Goal: Task Accomplishment & Management: Use online tool/utility

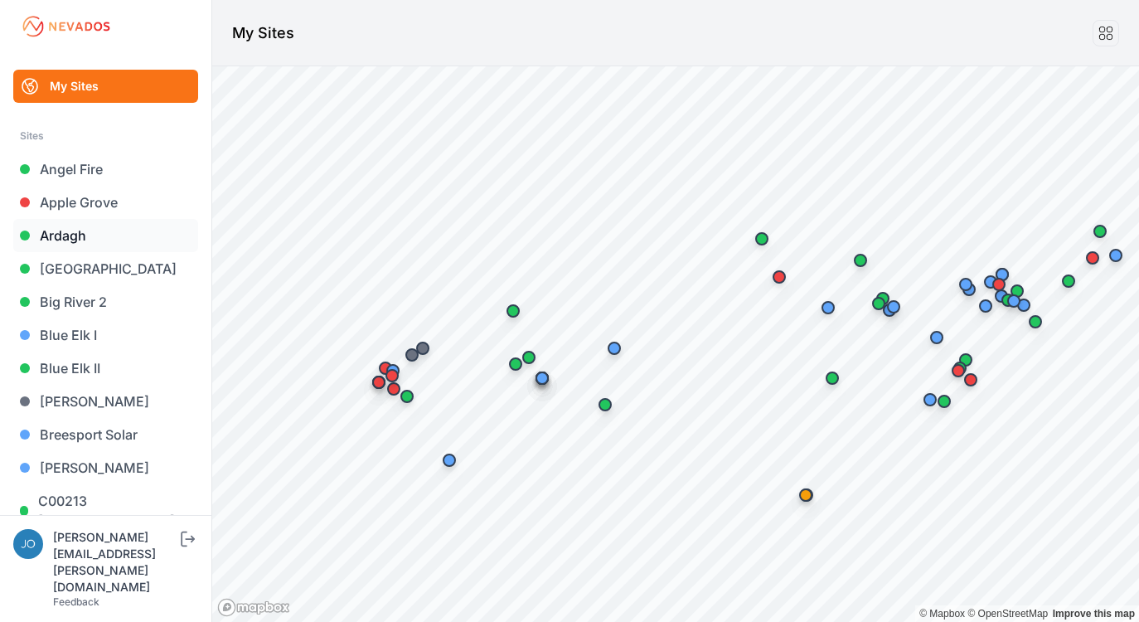
scroll to position [3, 0]
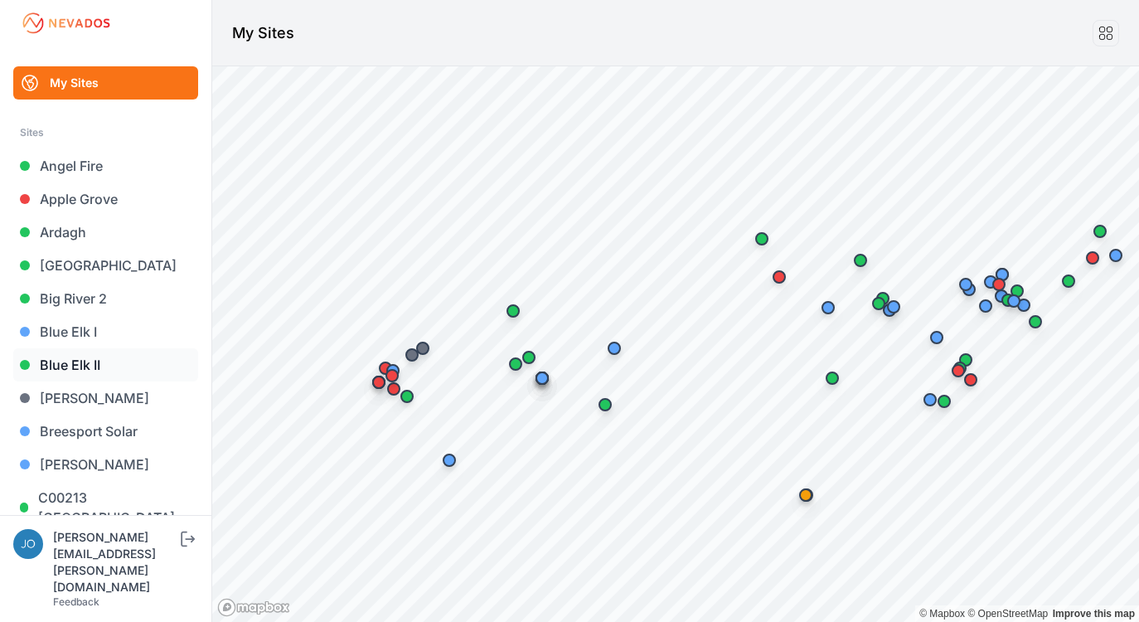
click at [70, 371] on link "Blue Elk II" at bounding box center [105, 364] width 185 height 33
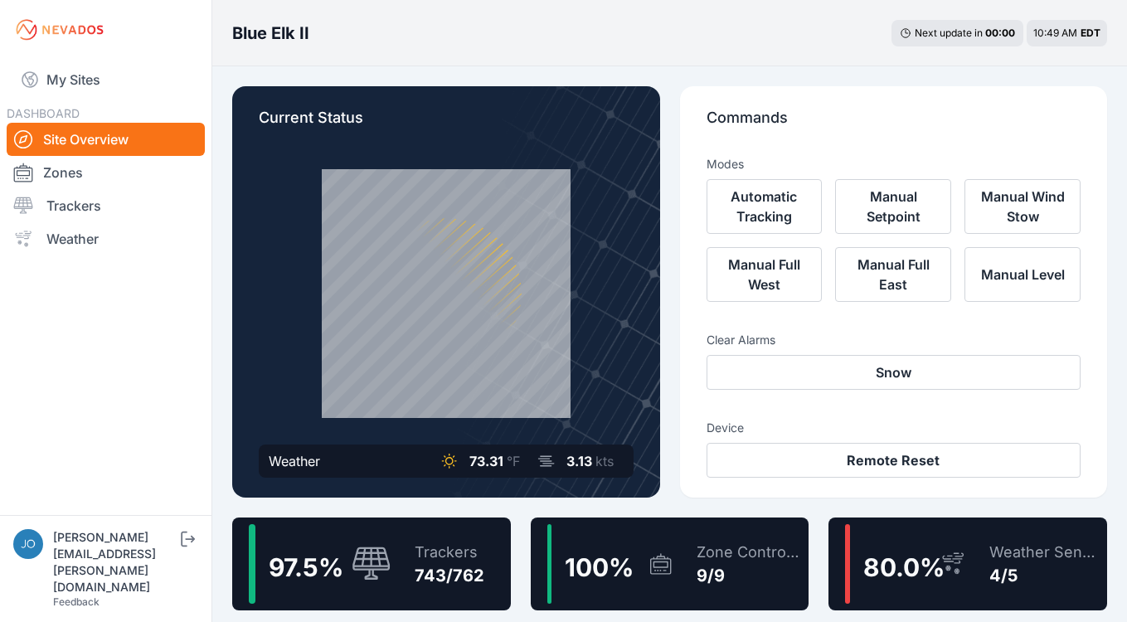
click at [449, 546] on div "Trackers" at bounding box center [449, 551] width 70 height 23
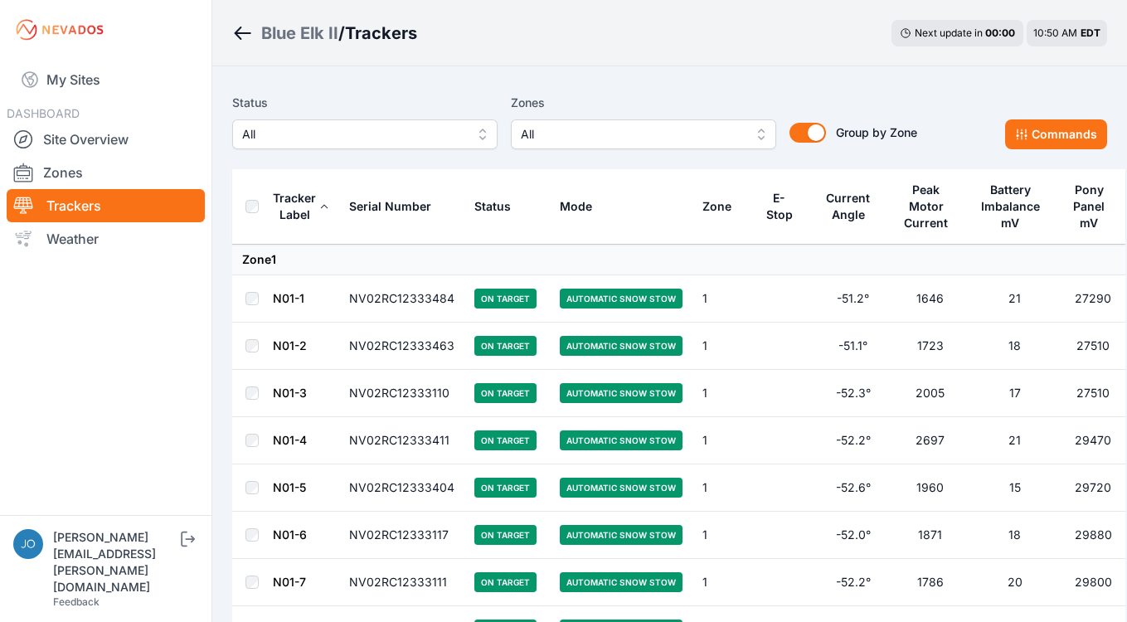
click at [293, 22] on div "Blue Elk II" at bounding box center [299, 33] width 77 height 23
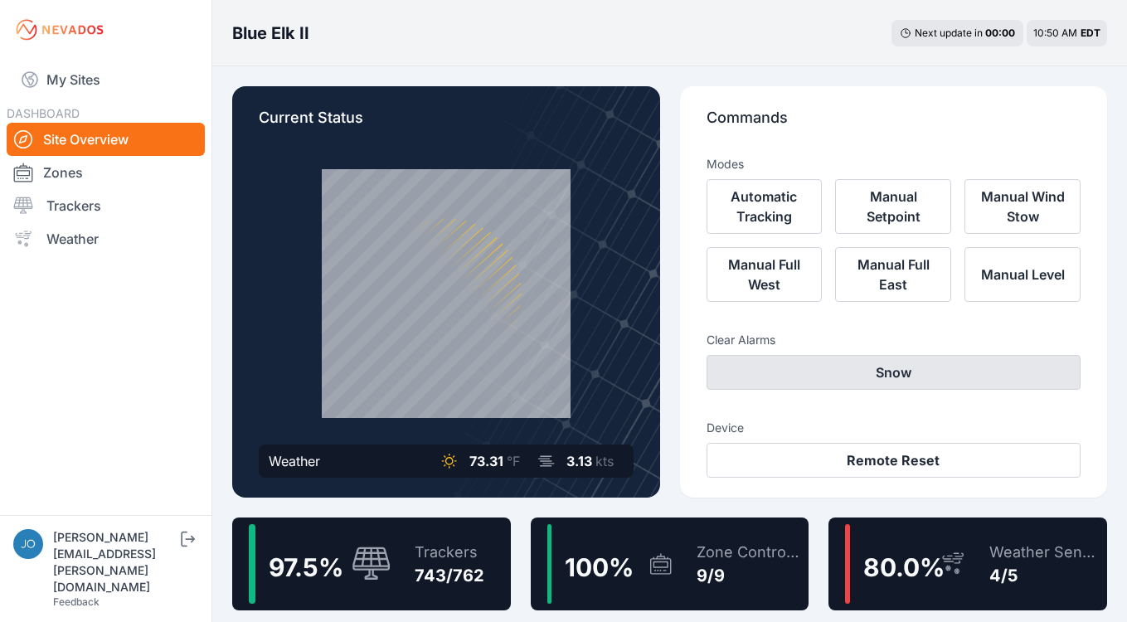
click at [862, 361] on button "Snow" at bounding box center [893, 372] width 375 height 35
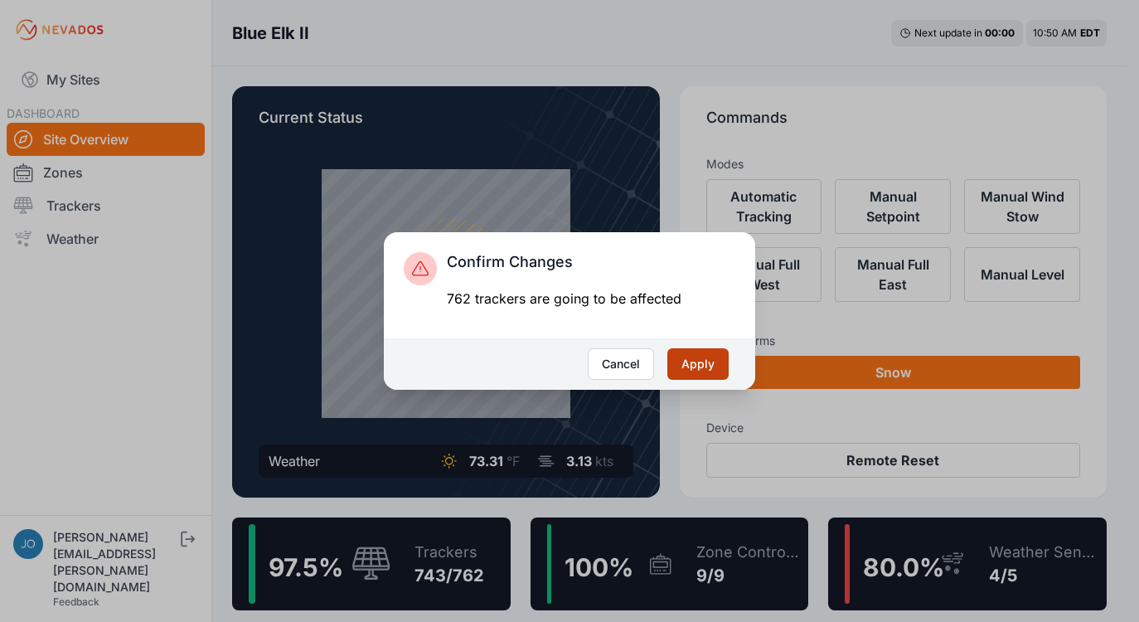
click at [703, 352] on button "Apply" at bounding box center [697, 364] width 61 height 32
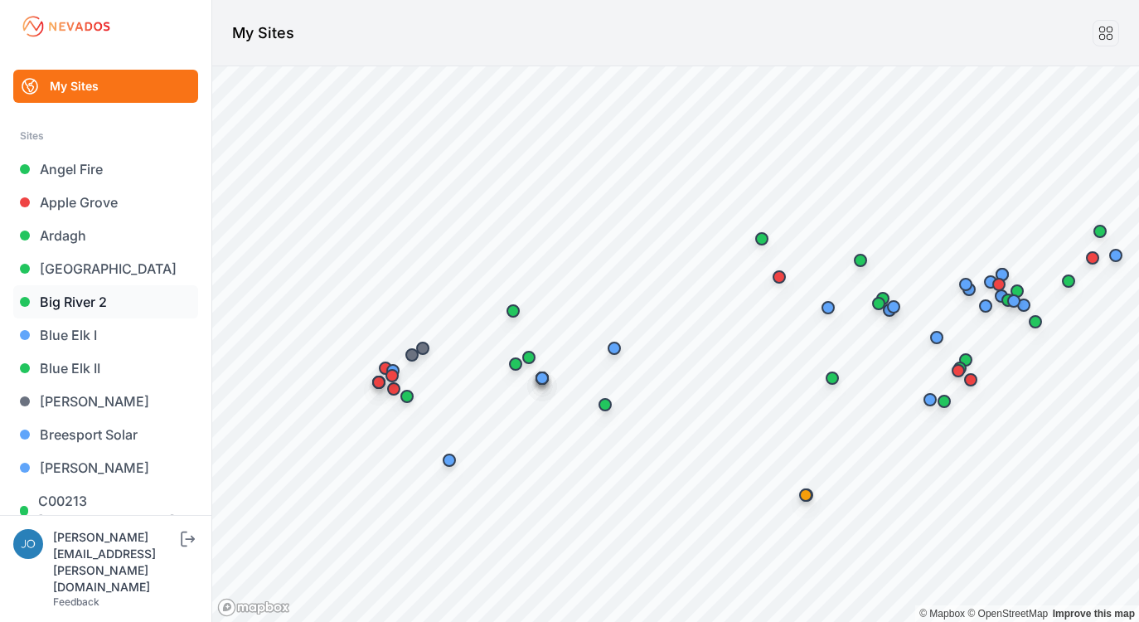
click at [81, 301] on link "Big River 2" at bounding box center [105, 301] width 185 height 33
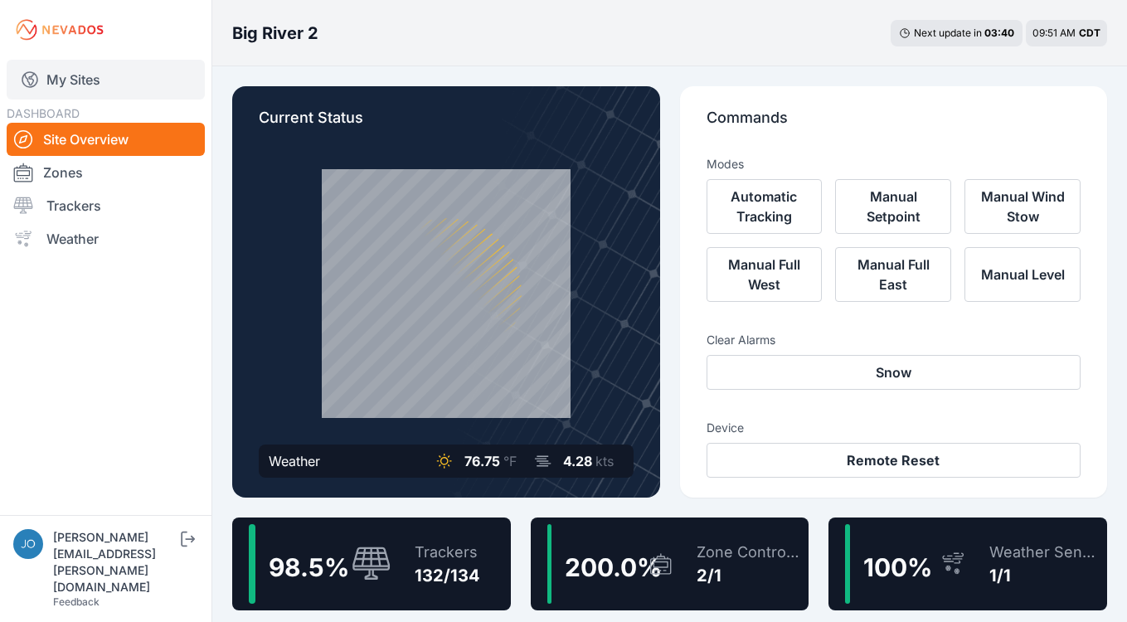
click at [70, 80] on link "My Sites" at bounding box center [106, 80] width 198 height 40
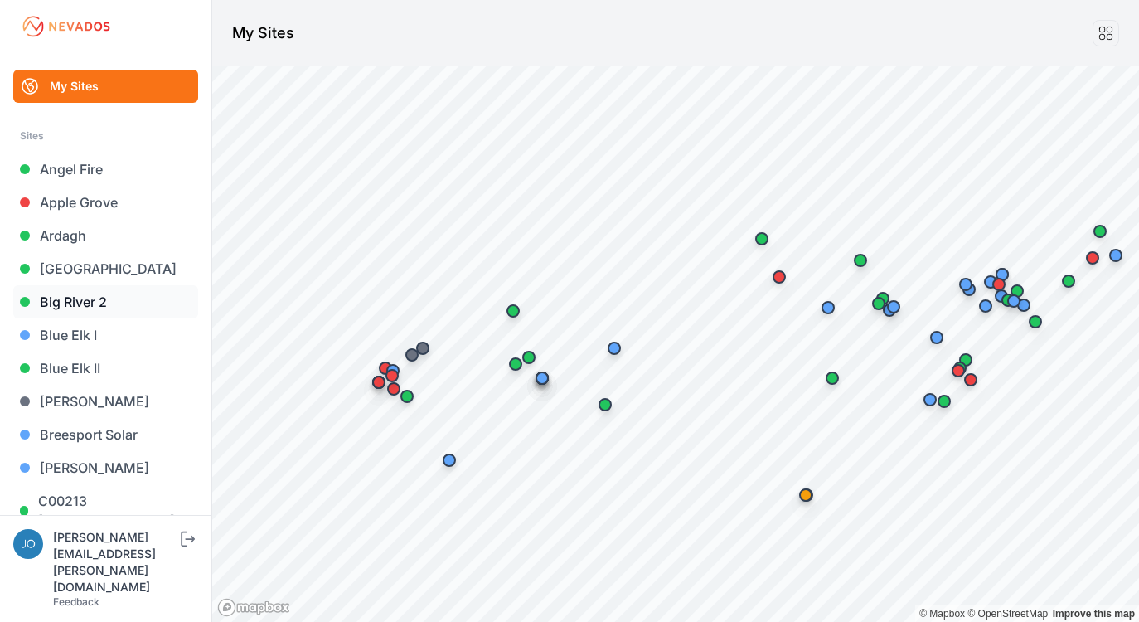
click at [81, 302] on link "Big River 2" at bounding box center [105, 301] width 185 height 33
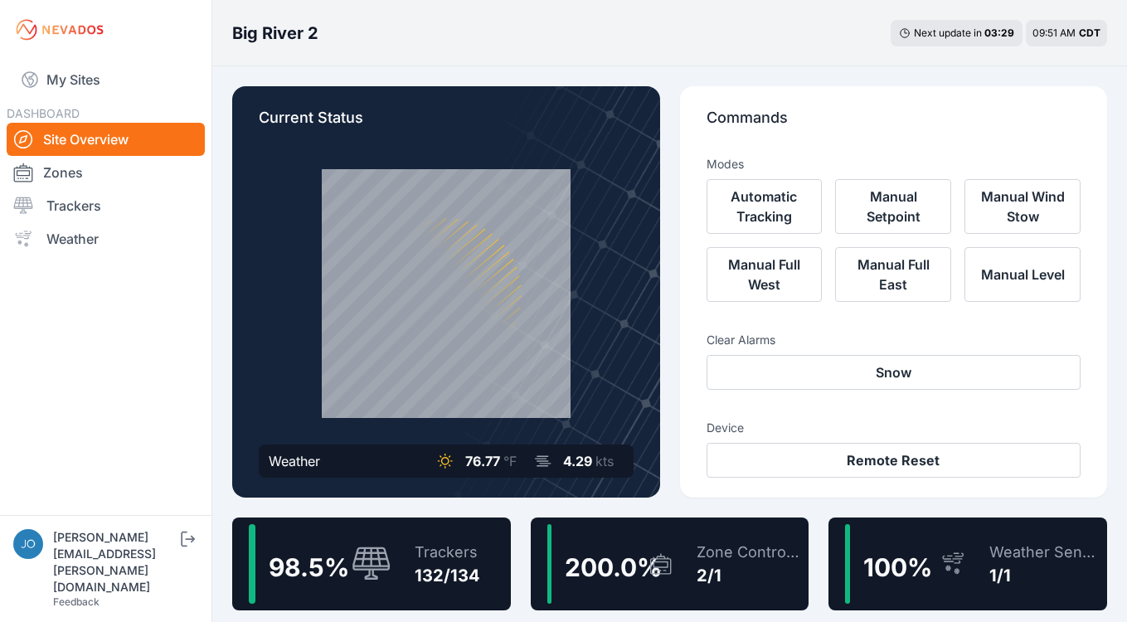
click at [458, 555] on div "Trackers" at bounding box center [446, 551] width 65 height 23
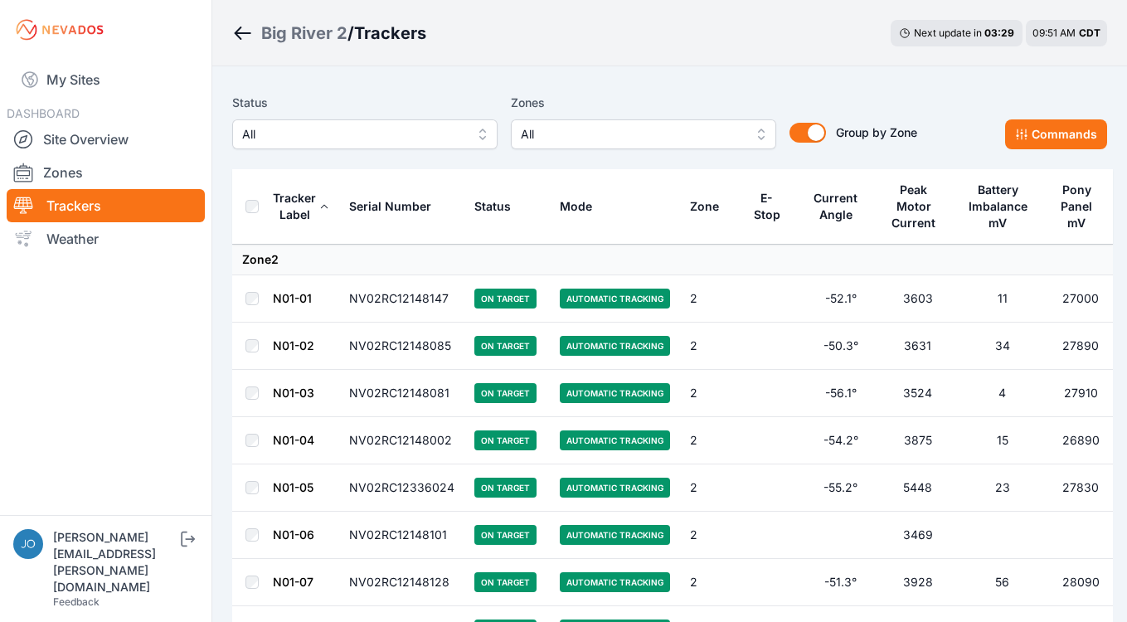
click at [315, 131] on span "All" at bounding box center [353, 134] width 222 height 20
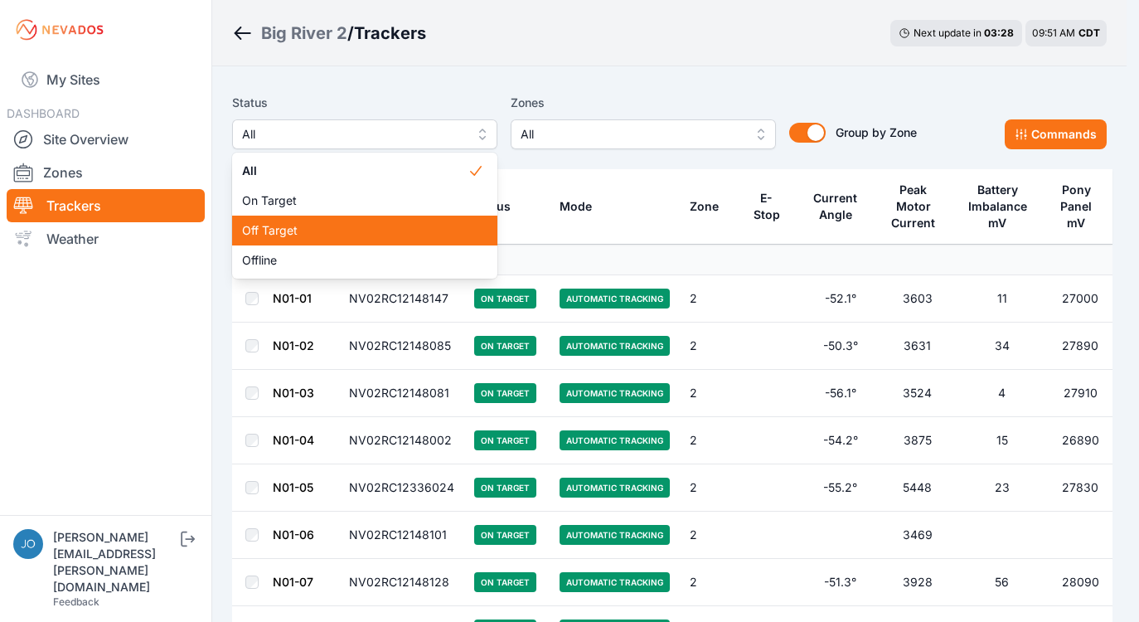
click at [292, 230] on span "Off Target" at bounding box center [354, 230] width 225 height 17
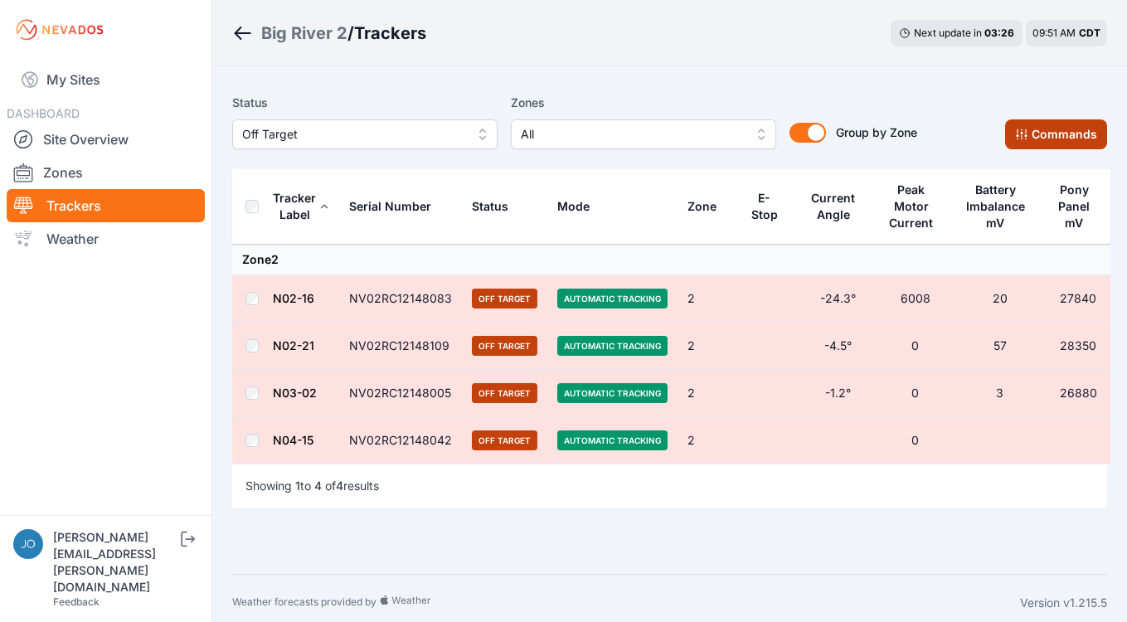
click at [1035, 123] on button "Commands" at bounding box center [1056, 134] width 102 height 30
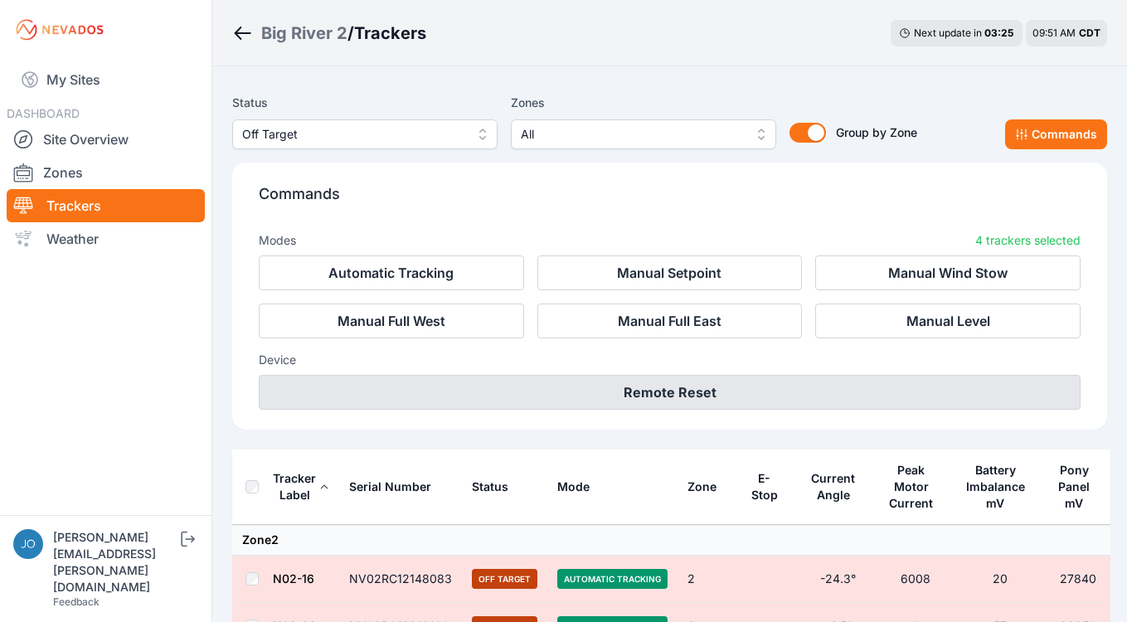
click at [747, 387] on button "Remote Reset" at bounding box center [669, 392] width 821 height 35
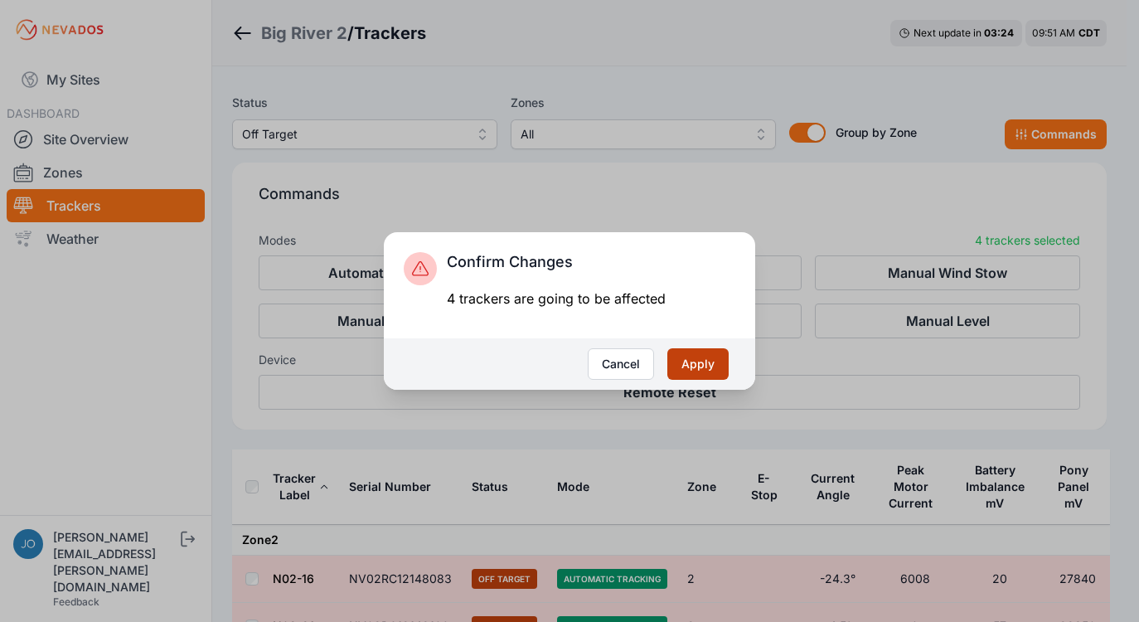
click at [720, 373] on button "Apply" at bounding box center [697, 364] width 61 height 32
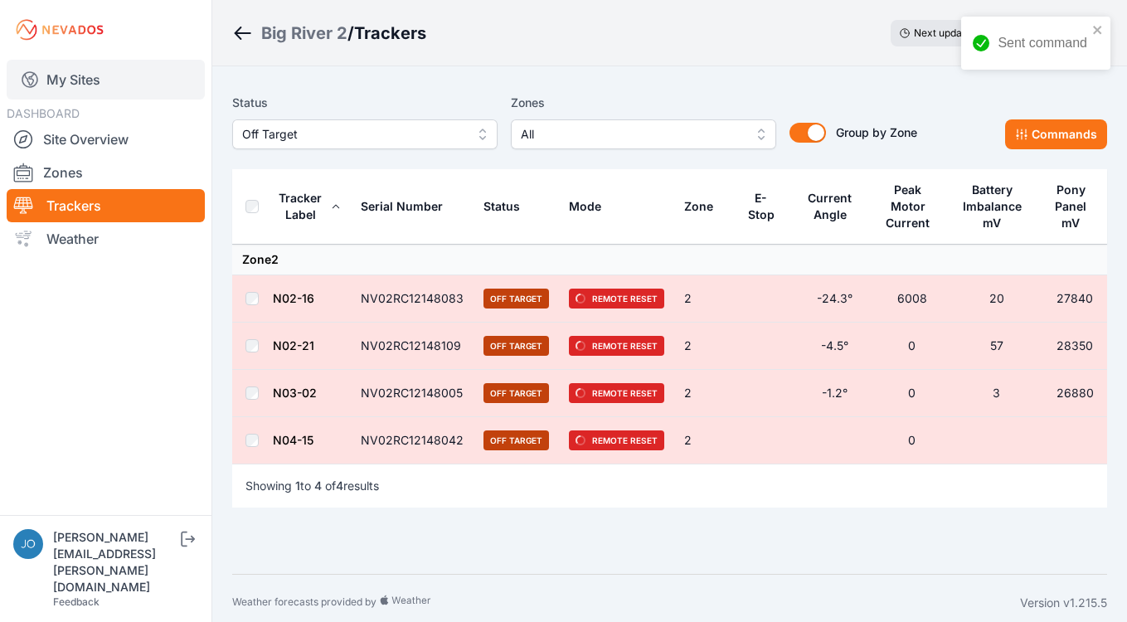
click at [69, 80] on link "My Sites" at bounding box center [106, 80] width 198 height 40
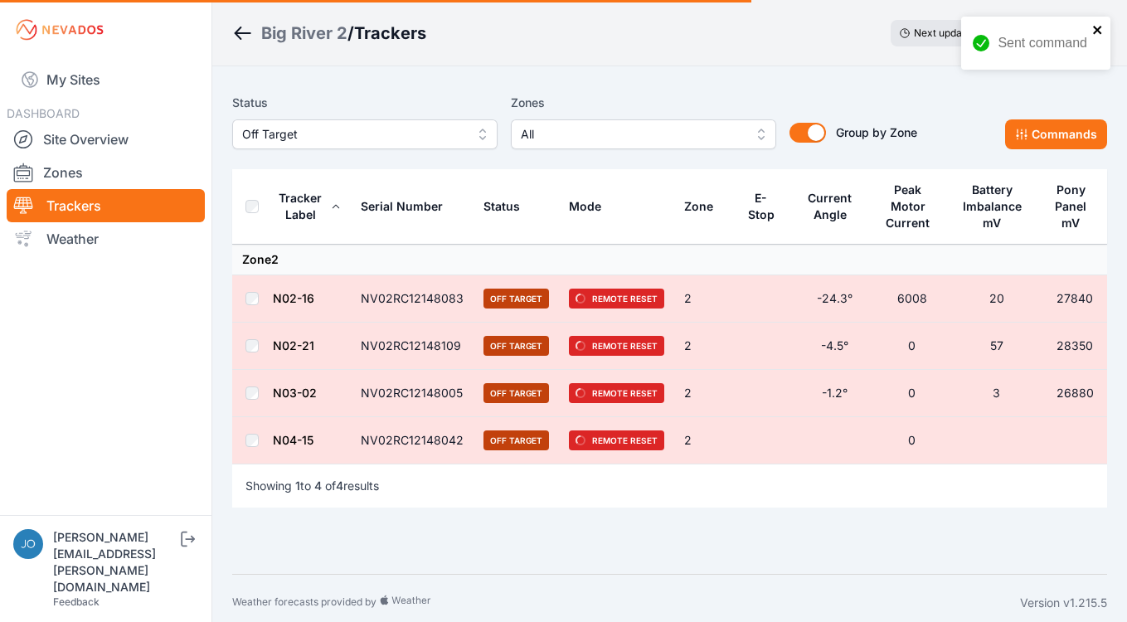
click at [1102, 30] on icon "close" at bounding box center [1098, 29] width 12 height 13
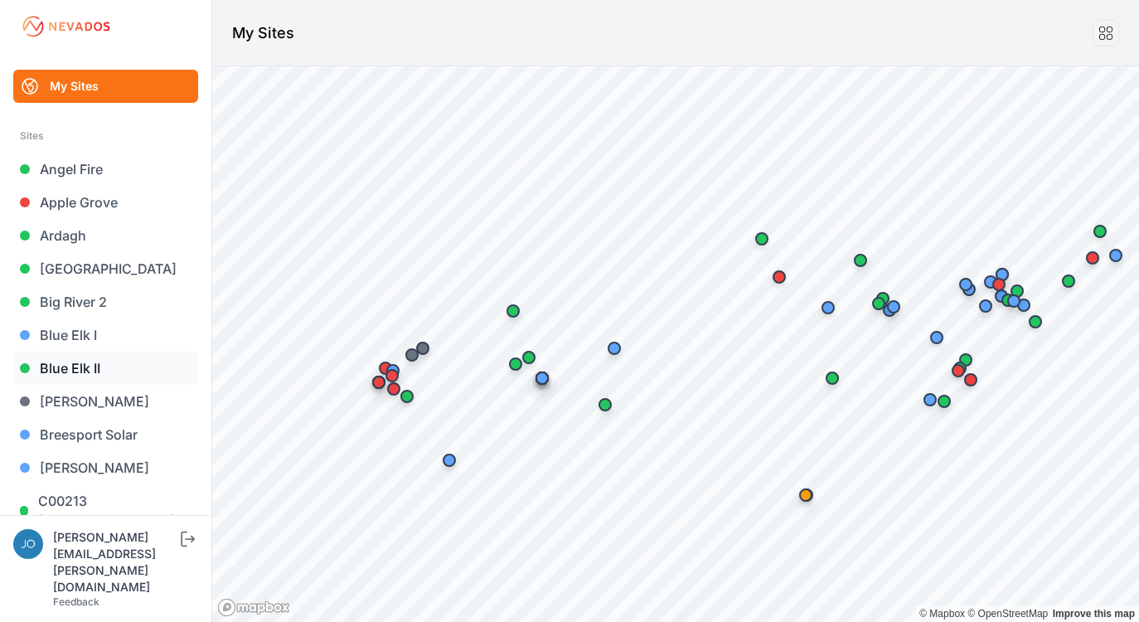
click at [80, 380] on link "Blue Elk II" at bounding box center [105, 367] width 185 height 33
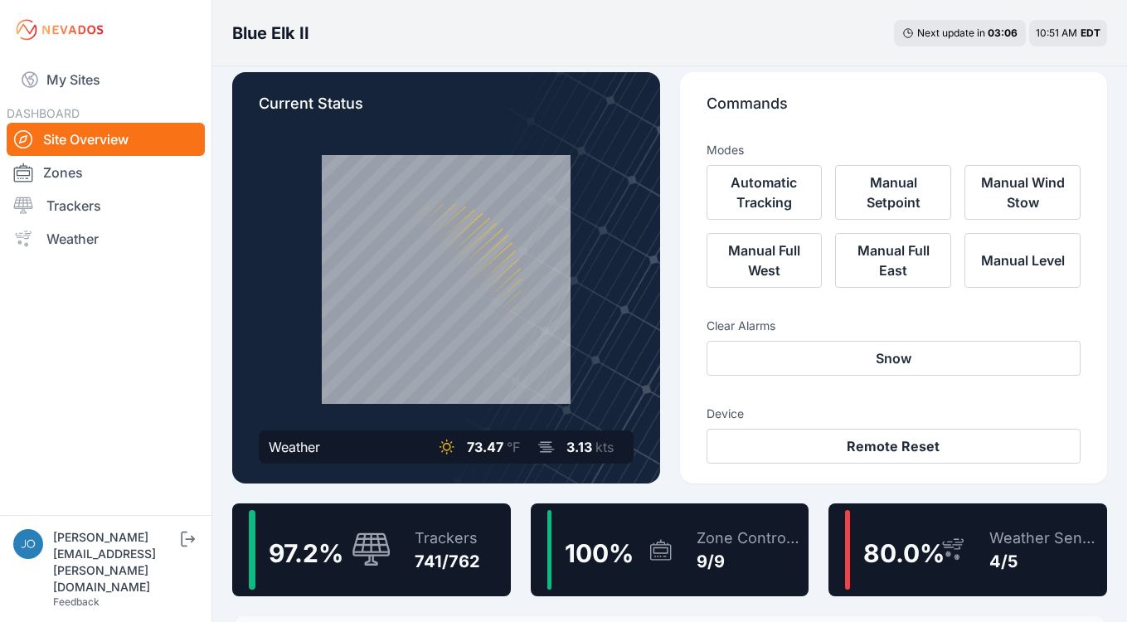
scroll to position [17, 0]
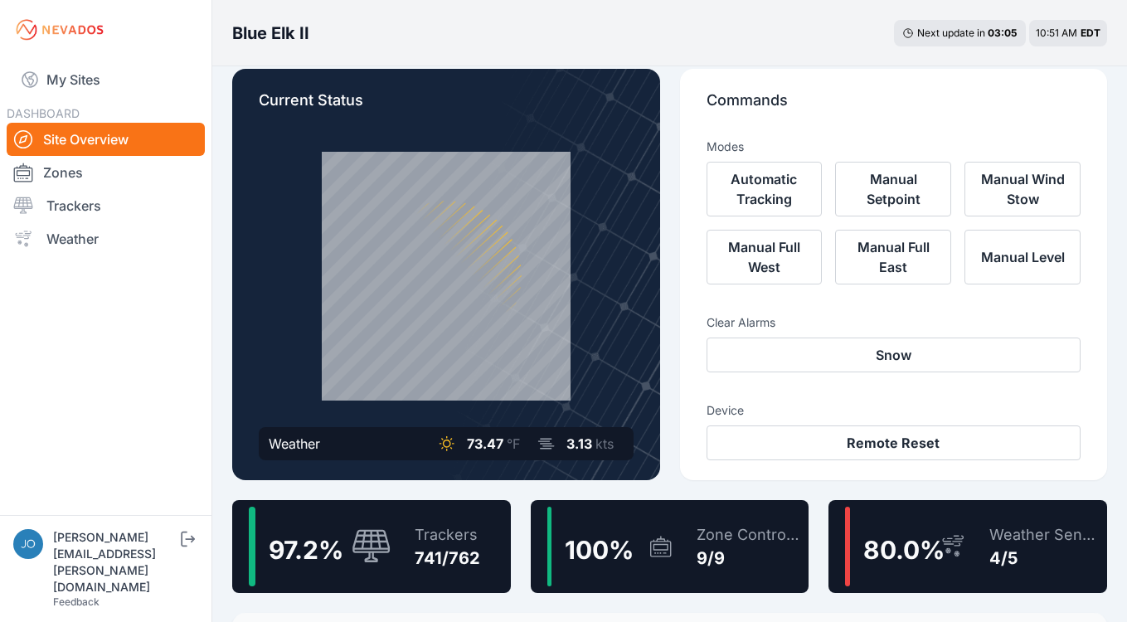
click at [448, 531] on div "Trackers" at bounding box center [446, 534] width 65 height 23
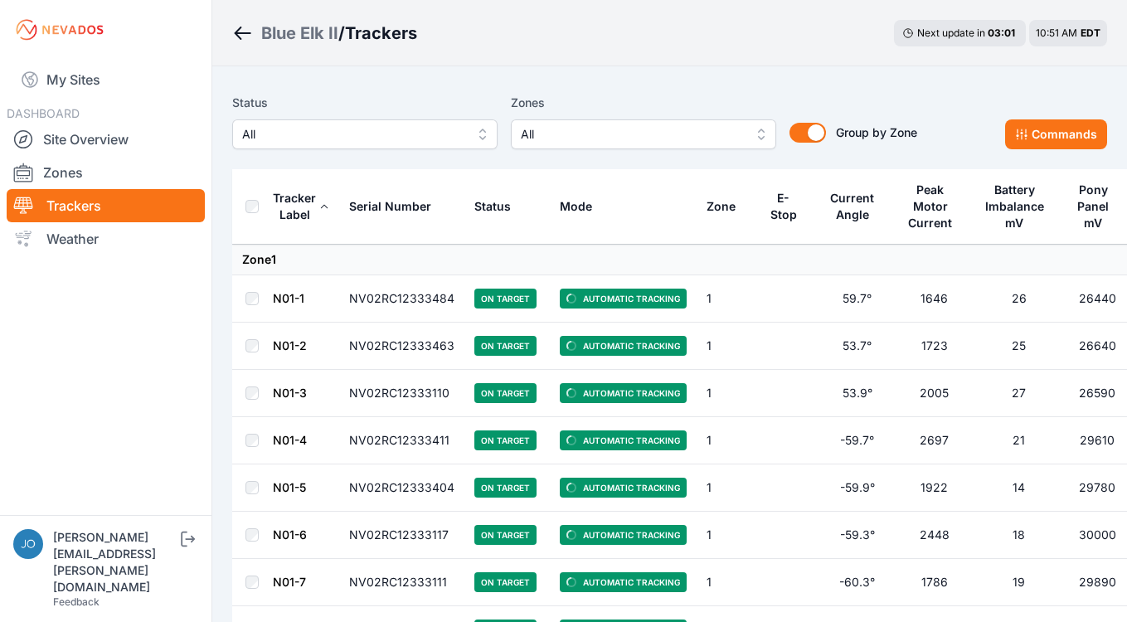
click at [234, 38] on icon "Breadcrumb" at bounding box center [242, 33] width 21 height 20
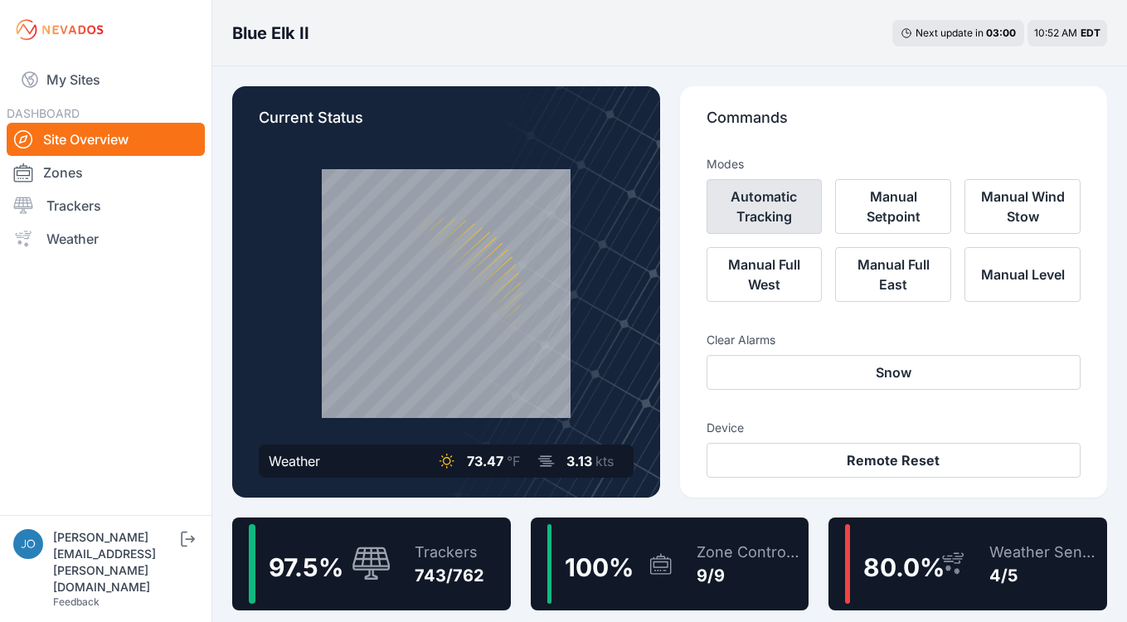
click at [753, 229] on button "Automatic Tracking" at bounding box center [764, 206] width 116 height 55
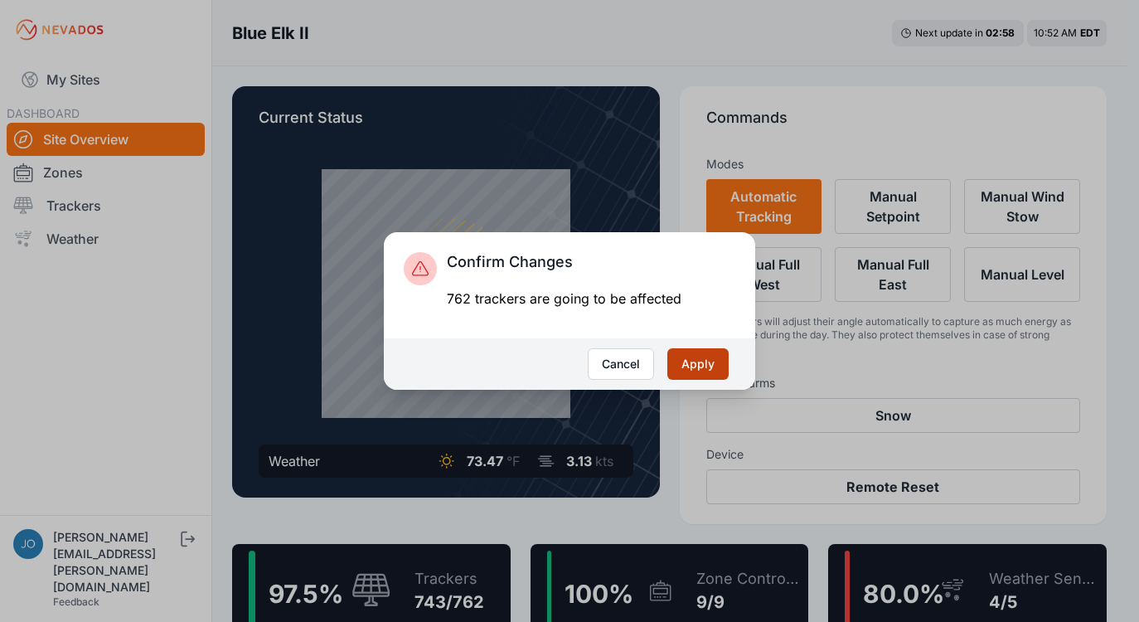
click at [717, 361] on button "Apply" at bounding box center [697, 364] width 61 height 32
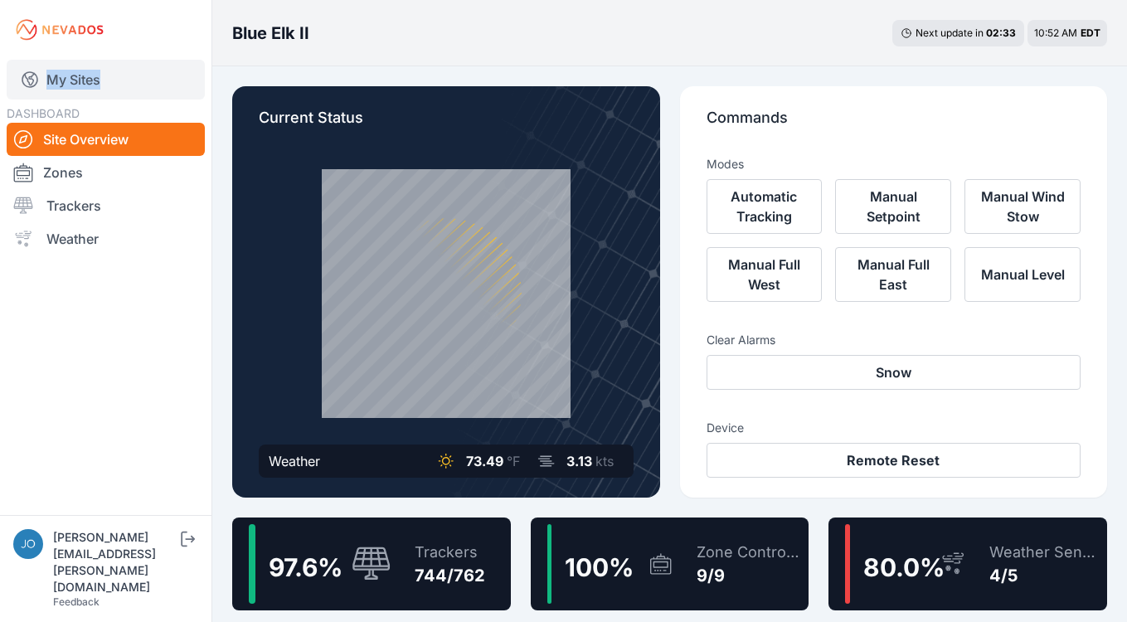
click at [65, 76] on link "My Sites" at bounding box center [106, 80] width 198 height 40
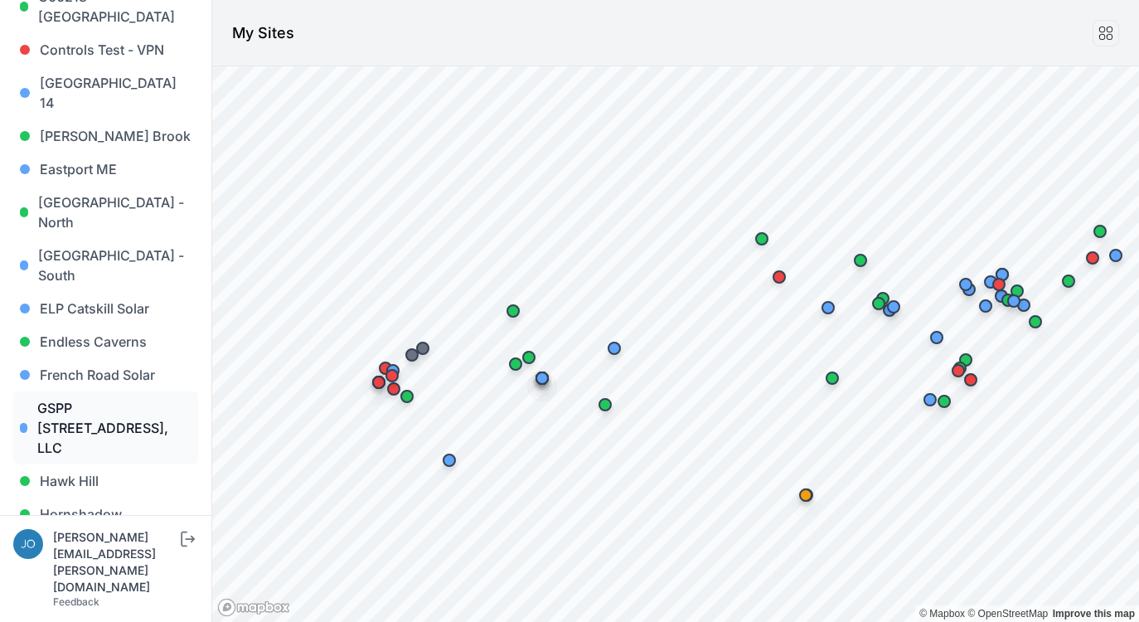
scroll to position [593, 0]
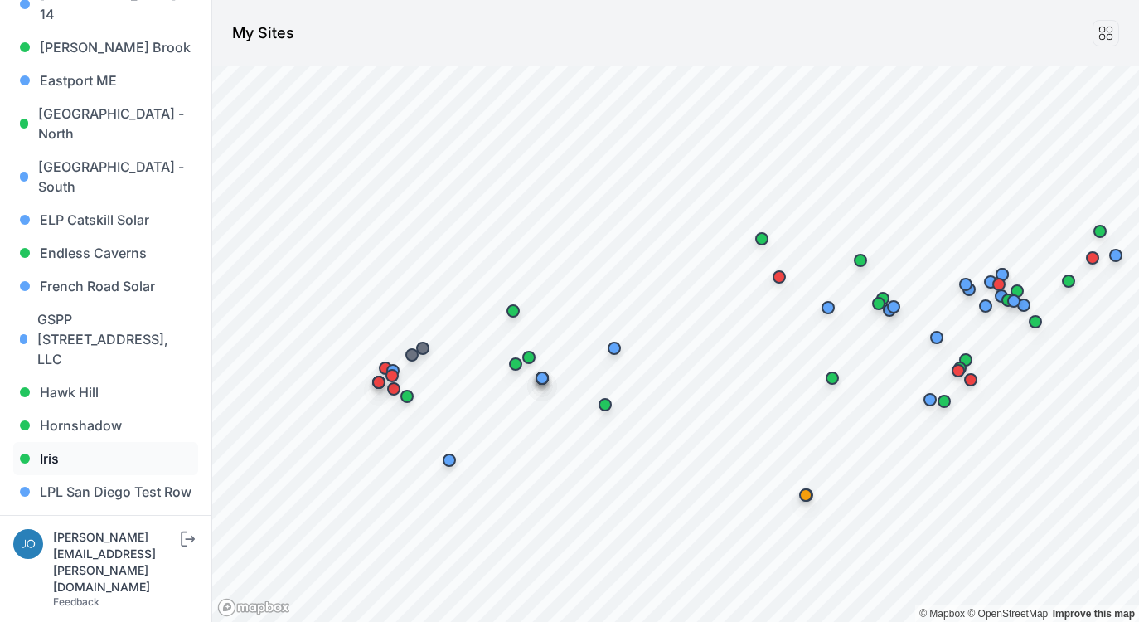
click at [64, 442] on link "Iris" at bounding box center [105, 458] width 185 height 33
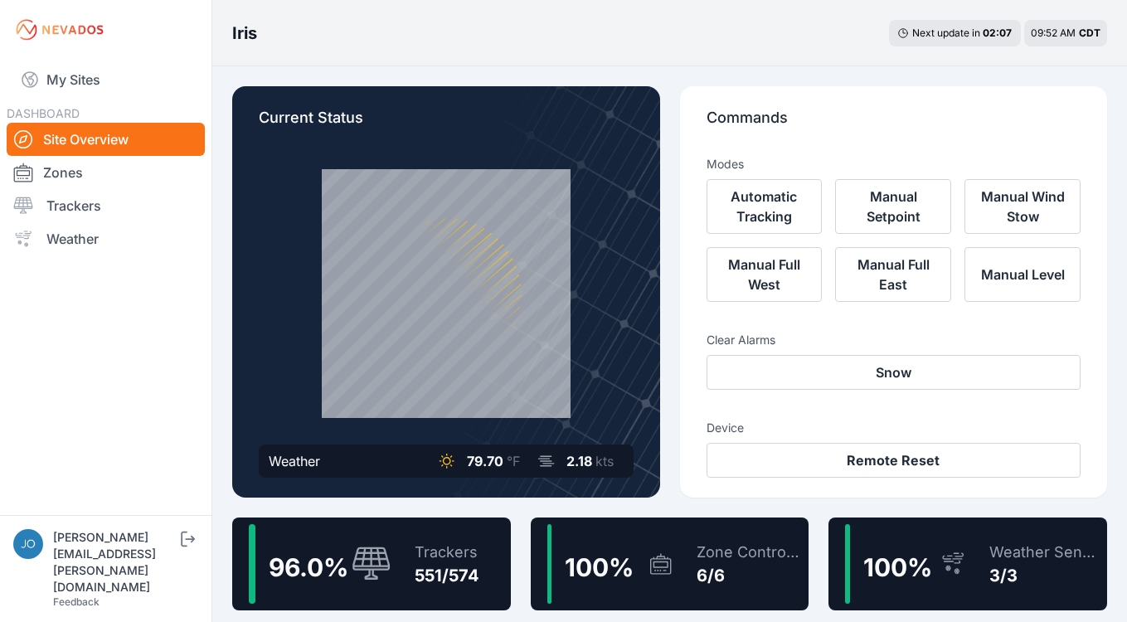
click at [368, 546] on icon at bounding box center [371, 564] width 40 height 36
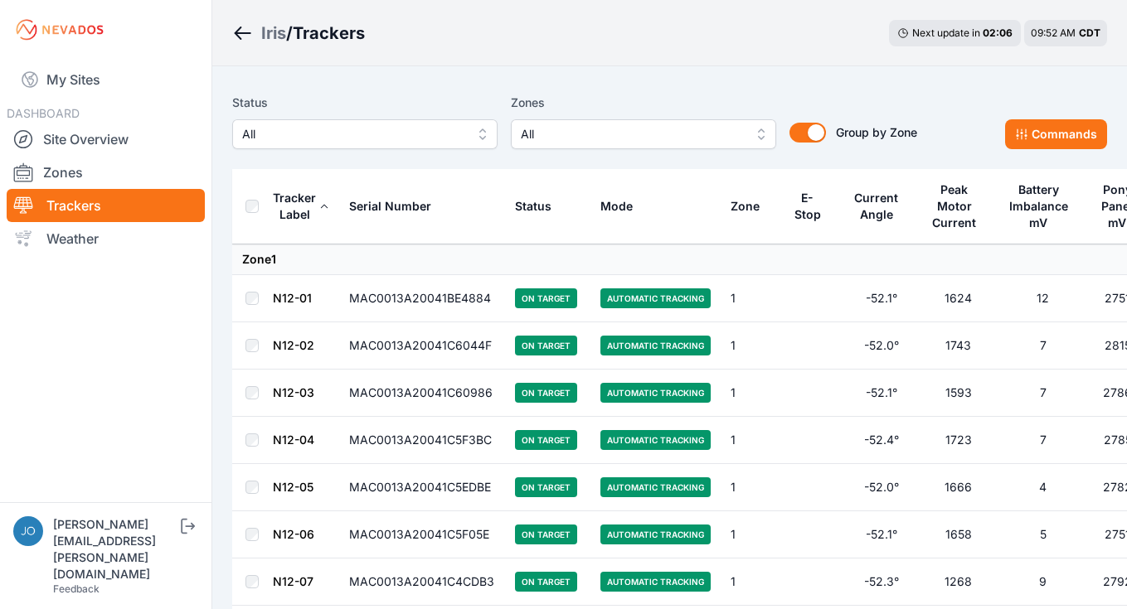
click at [332, 132] on span "All" at bounding box center [353, 134] width 222 height 20
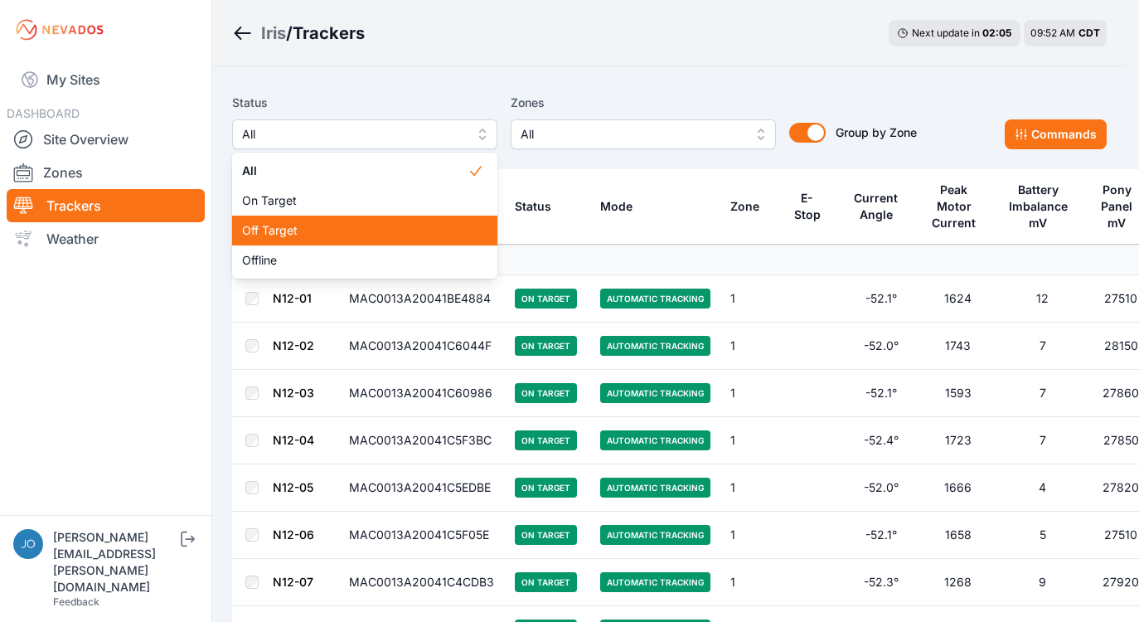
click at [303, 221] on div "Off Target" at bounding box center [364, 231] width 265 height 30
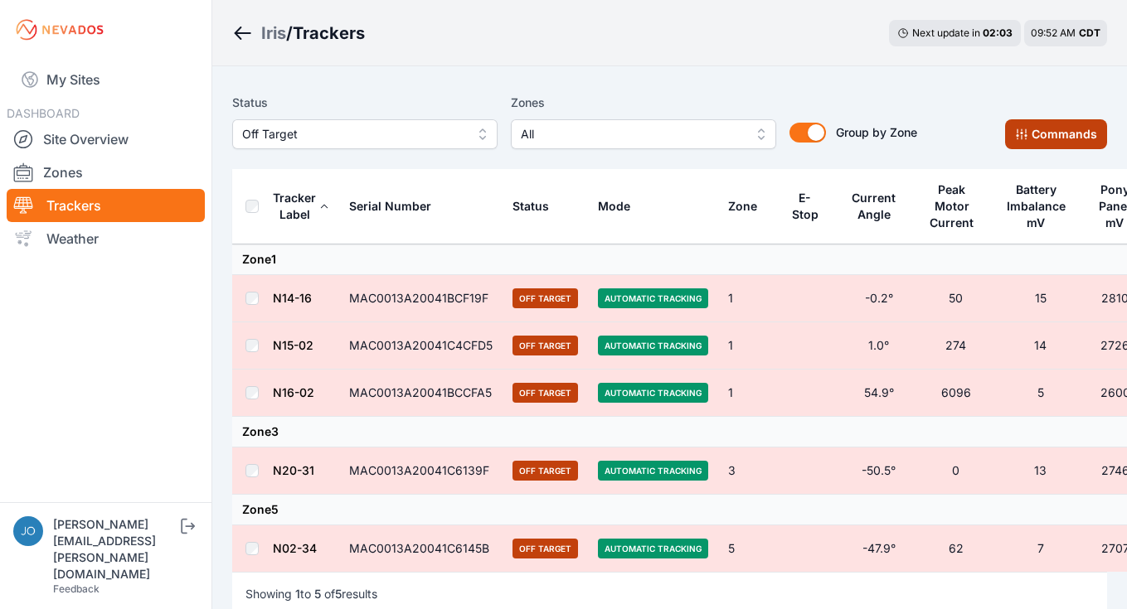
click at [1044, 128] on button "Commands" at bounding box center [1056, 134] width 102 height 30
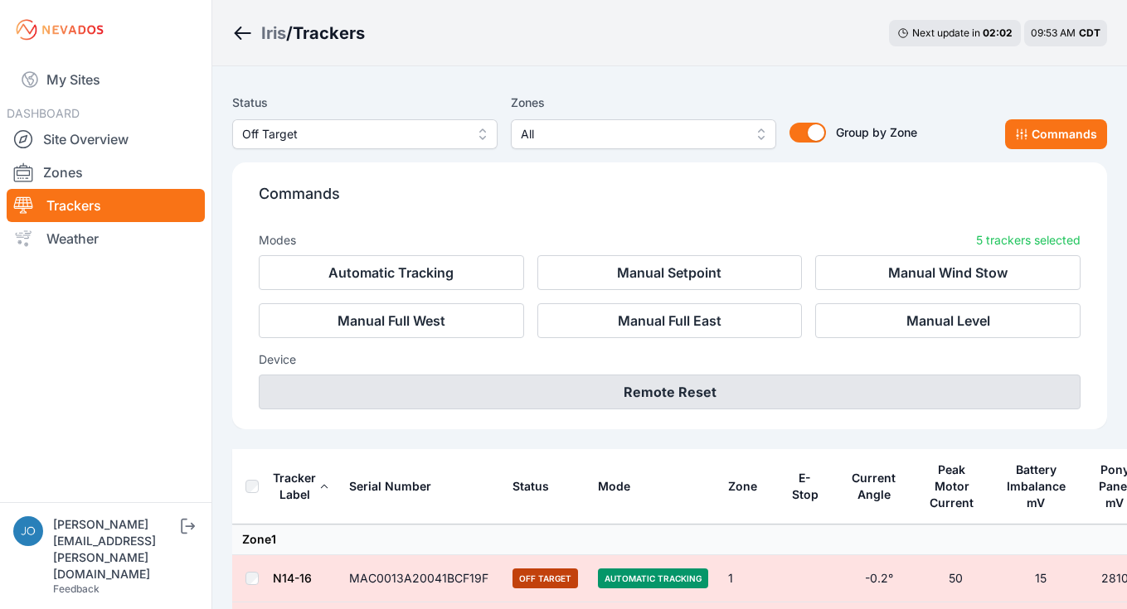
click at [907, 386] on button "Remote Reset" at bounding box center [669, 392] width 821 height 35
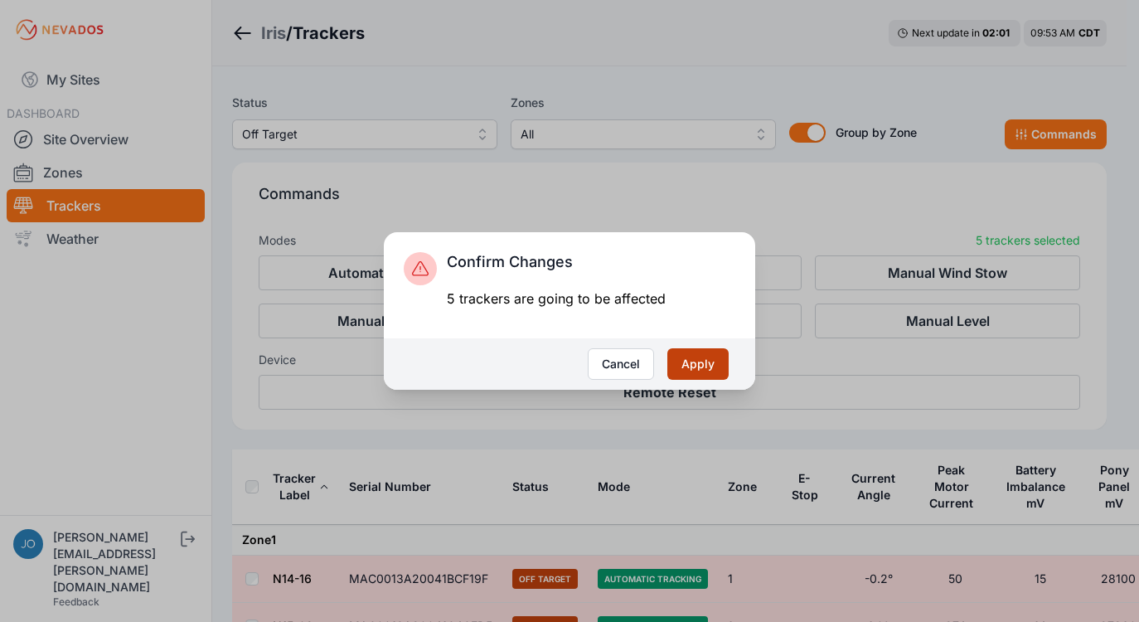
click at [707, 353] on button "Apply" at bounding box center [697, 364] width 61 height 32
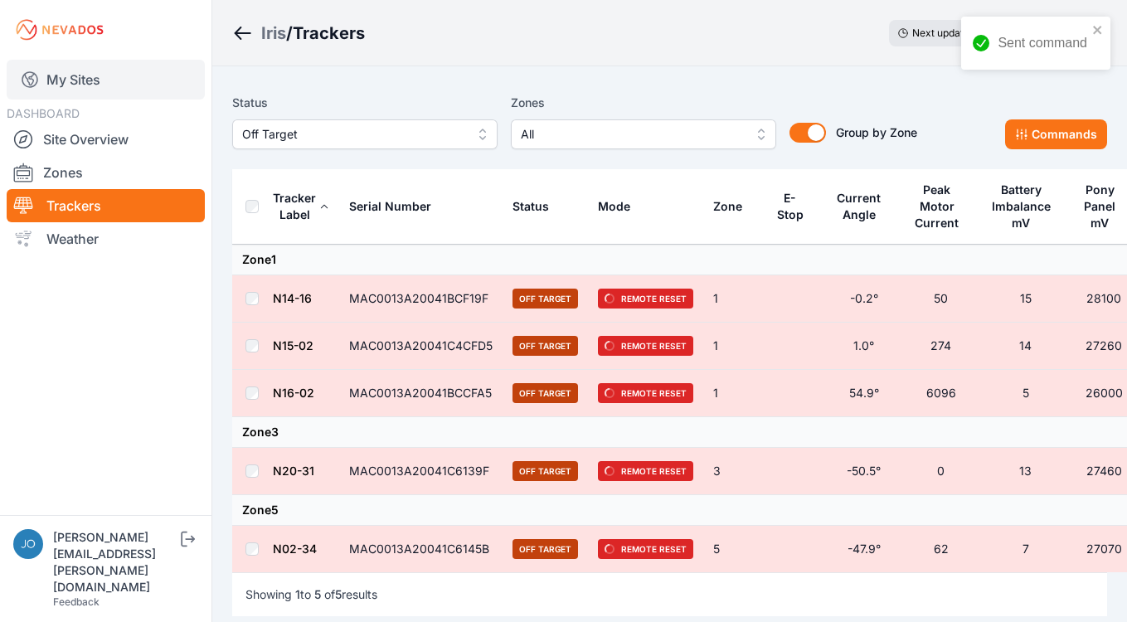
click at [99, 68] on link "My Sites" at bounding box center [106, 80] width 198 height 40
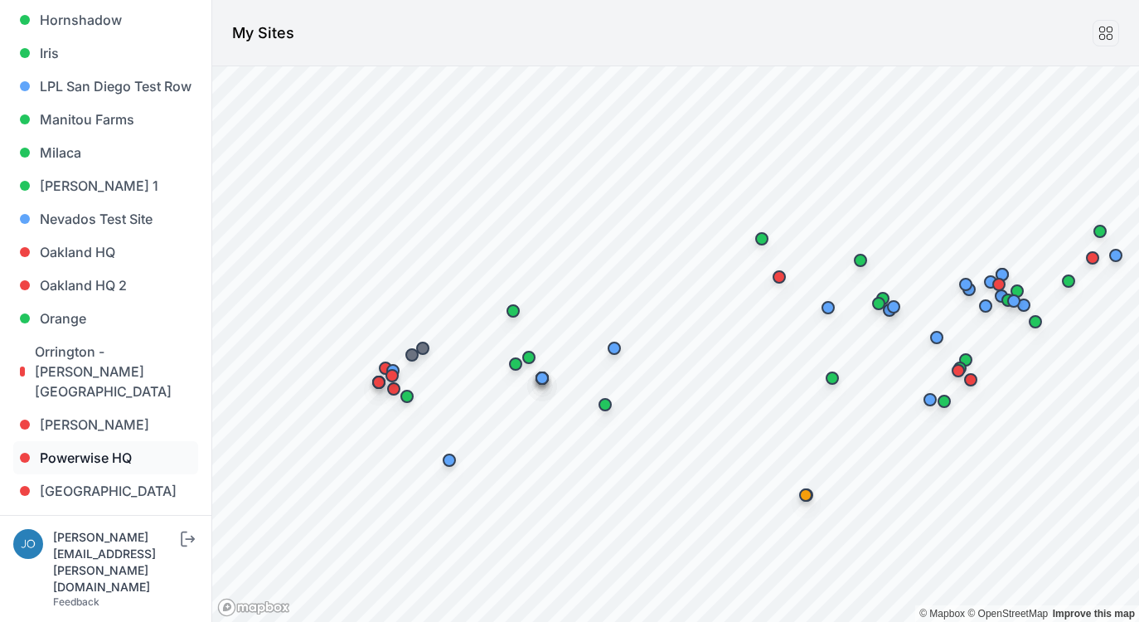
scroll to position [1018, 0]
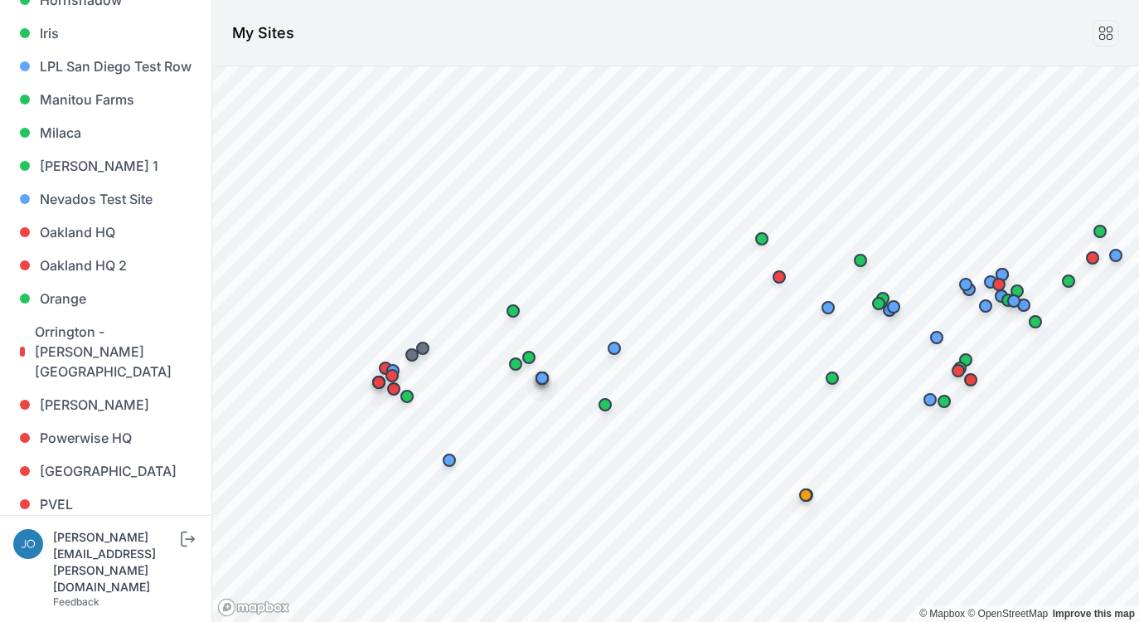
click at [70, 521] on link "River Fork" at bounding box center [105, 537] width 185 height 33
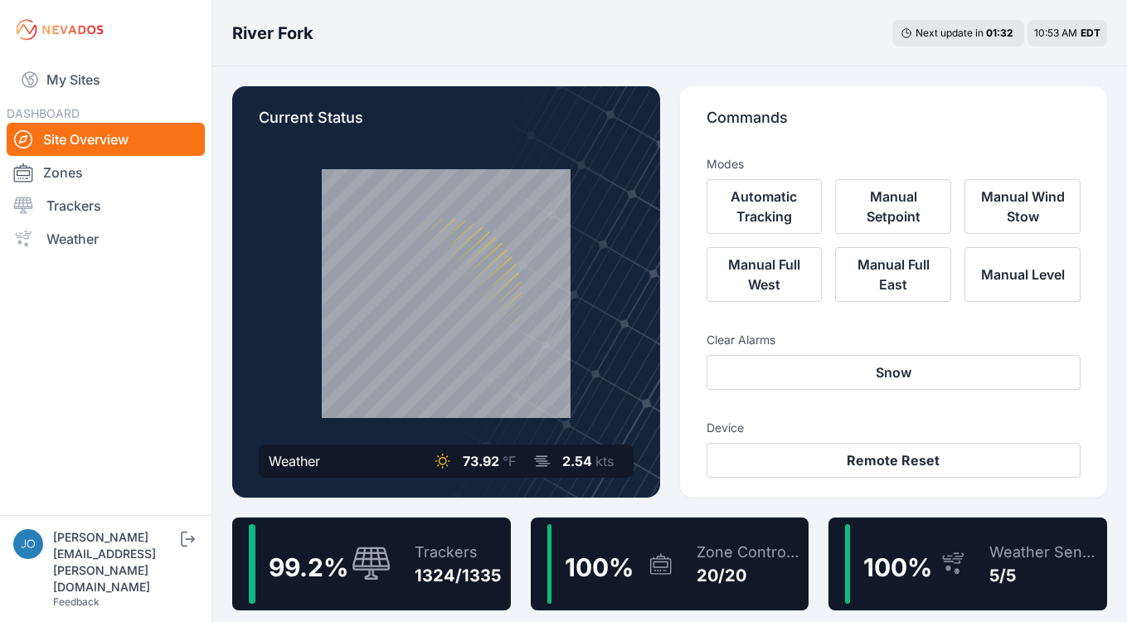
click at [421, 567] on div "1324/1335" at bounding box center [457, 575] width 86 height 23
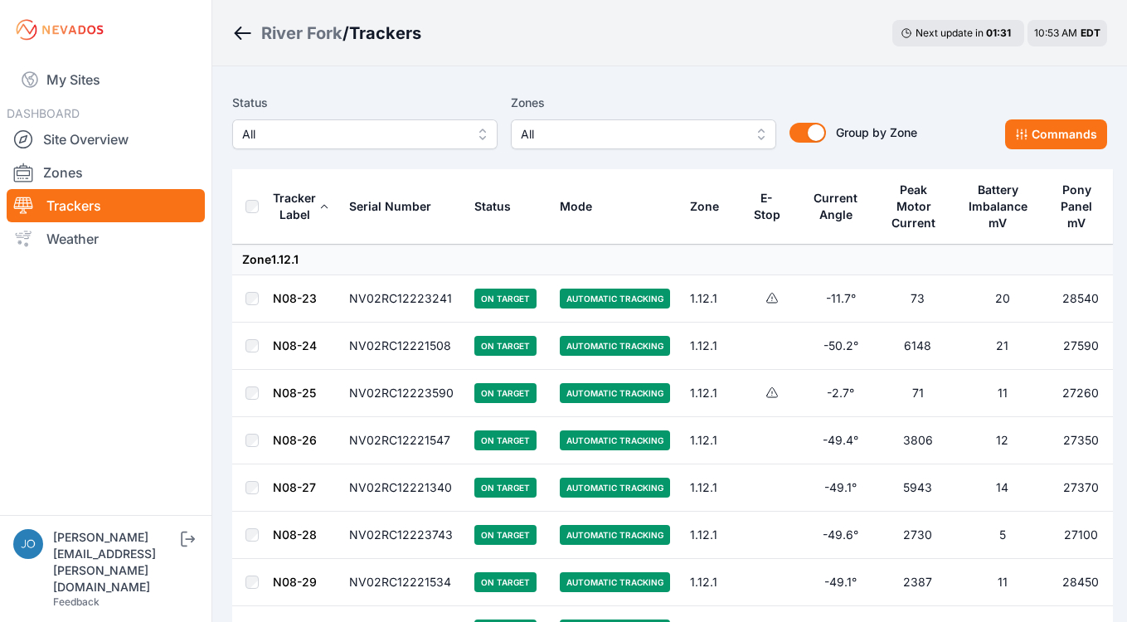
click at [425, 141] on span "All" at bounding box center [353, 134] width 222 height 20
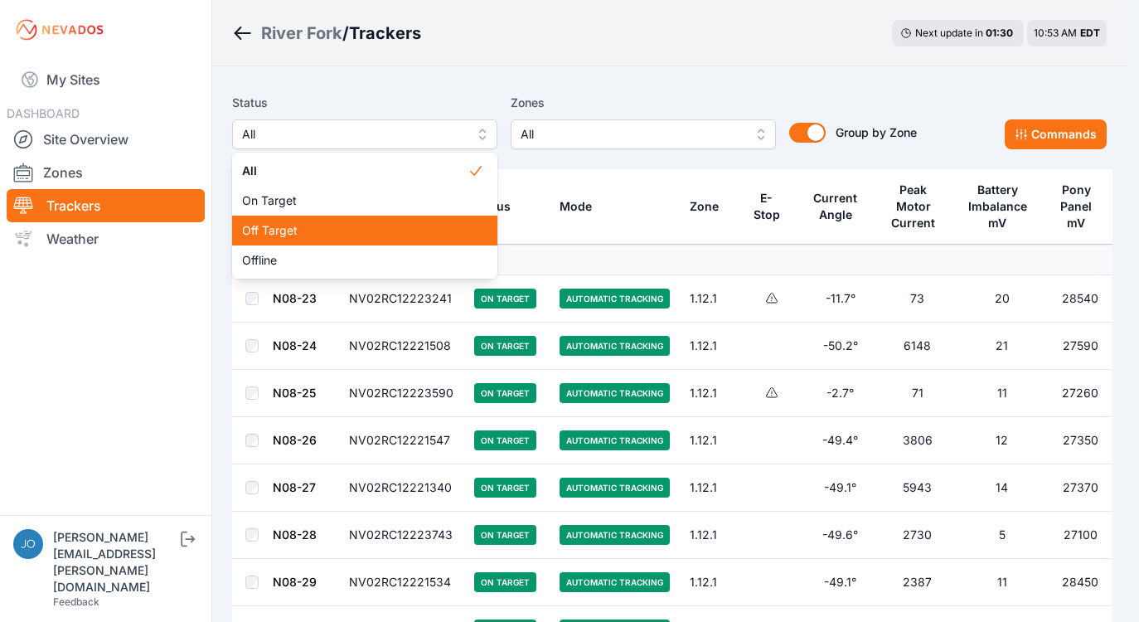
click at [343, 235] on span "Off Target" at bounding box center [354, 230] width 225 height 17
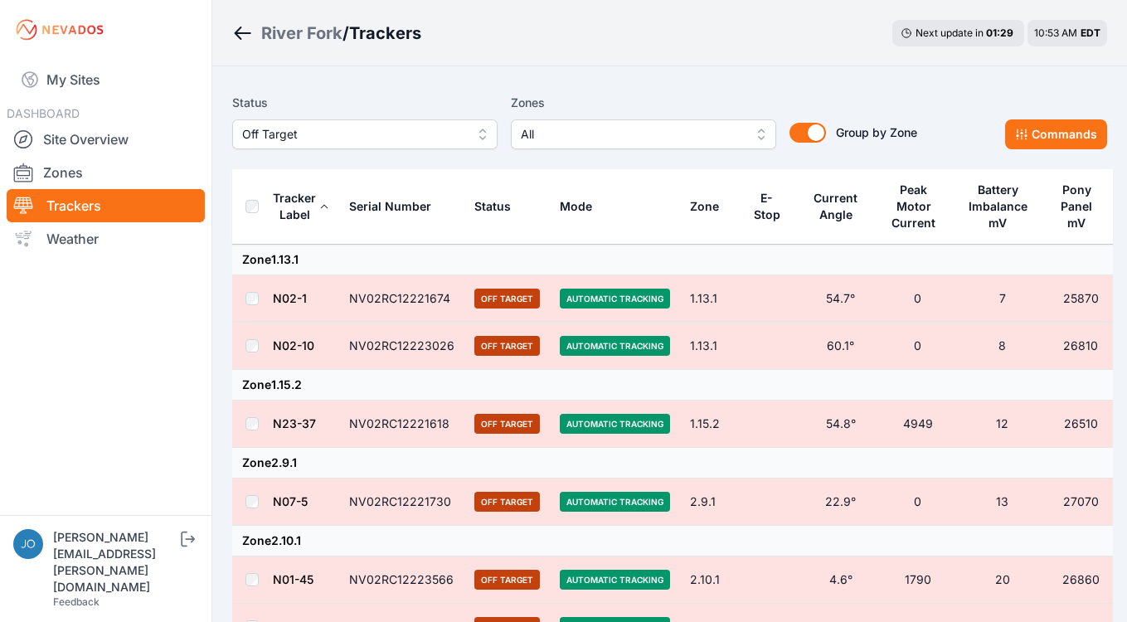
click at [248, 216] on th at bounding box center [252, 206] width 40 height 75
click at [1061, 142] on button "Commands" at bounding box center [1056, 134] width 102 height 30
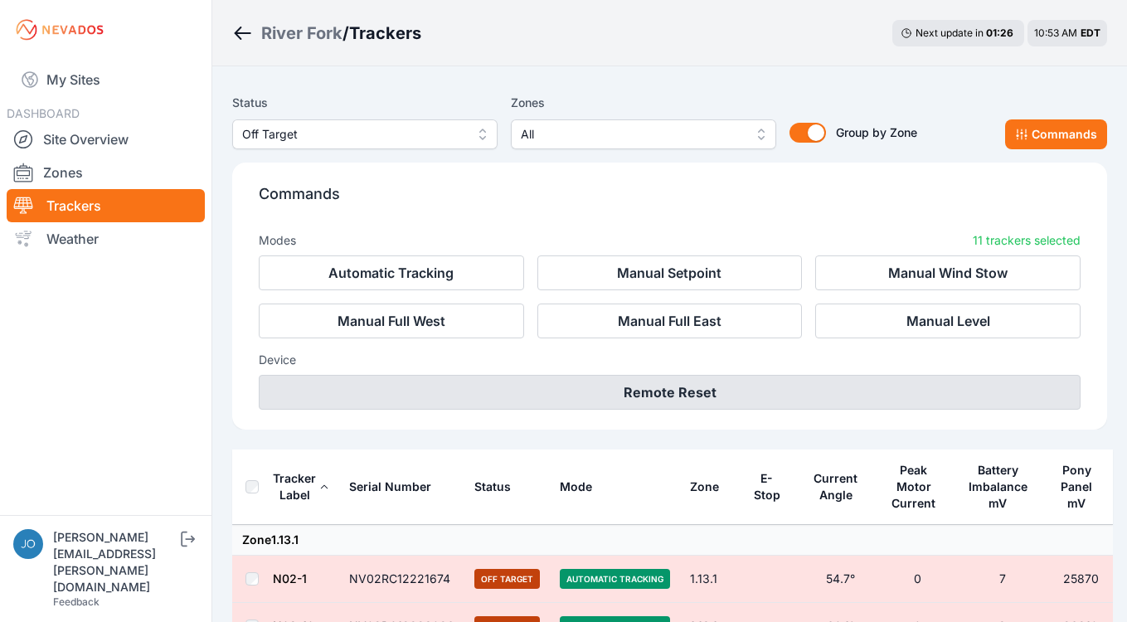
click at [699, 405] on button "Remote Reset" at bounding box center [669, 392] width 821 height 35
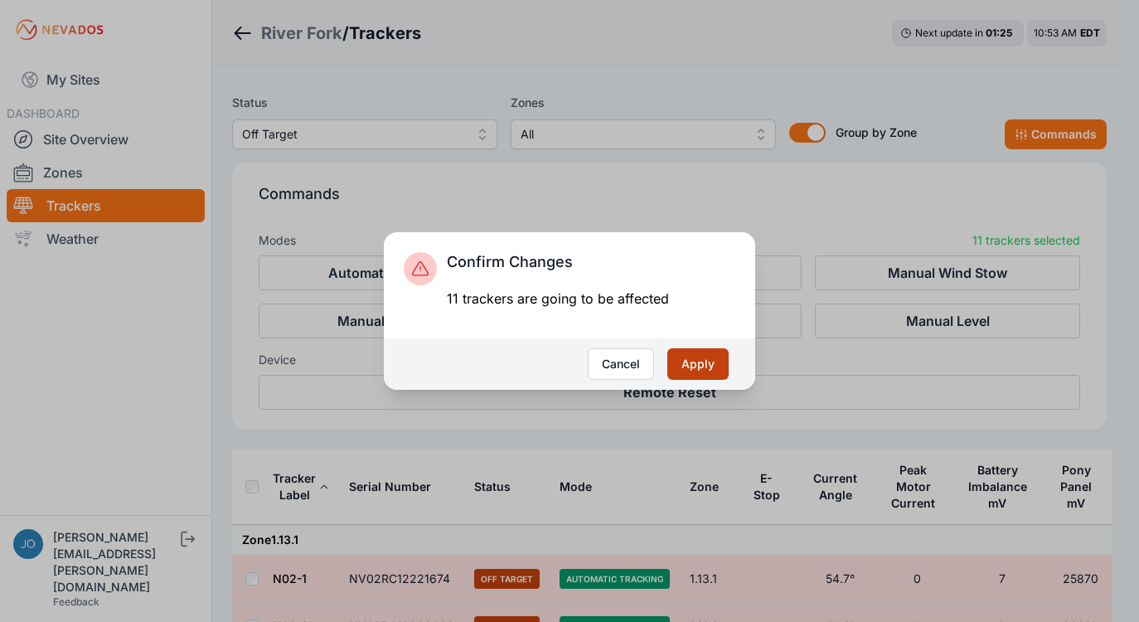
click at [702, 365] on button "Apply" at bounding box center [697, 364] width 61 height 32
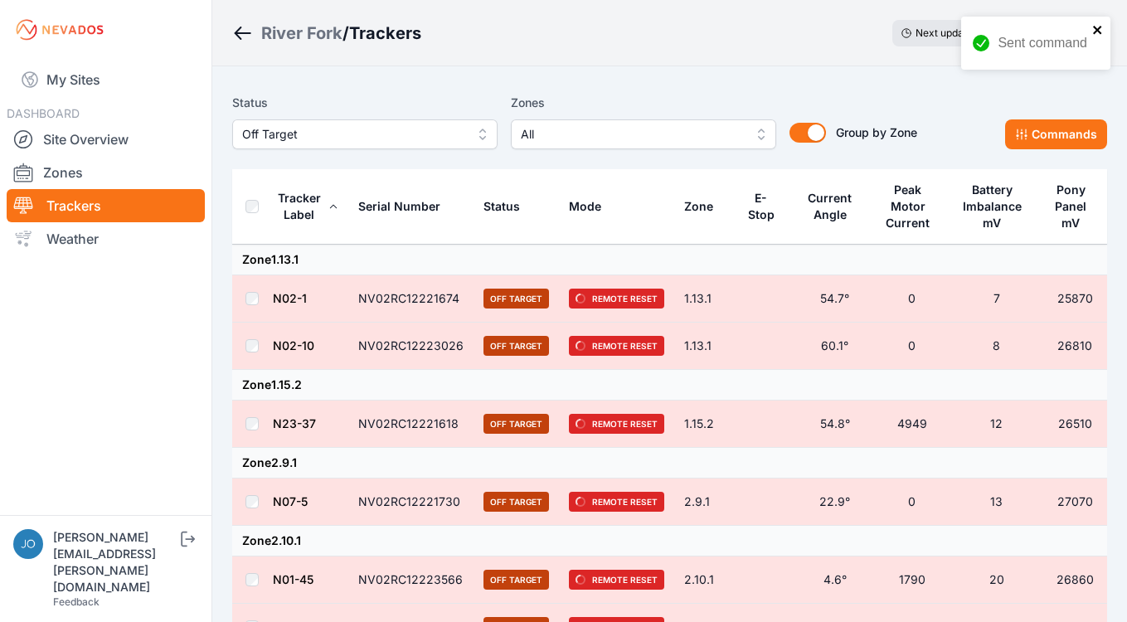
click at [1103, 28] on icon "close" at bounding box center [1098, 29] width 12 height 13
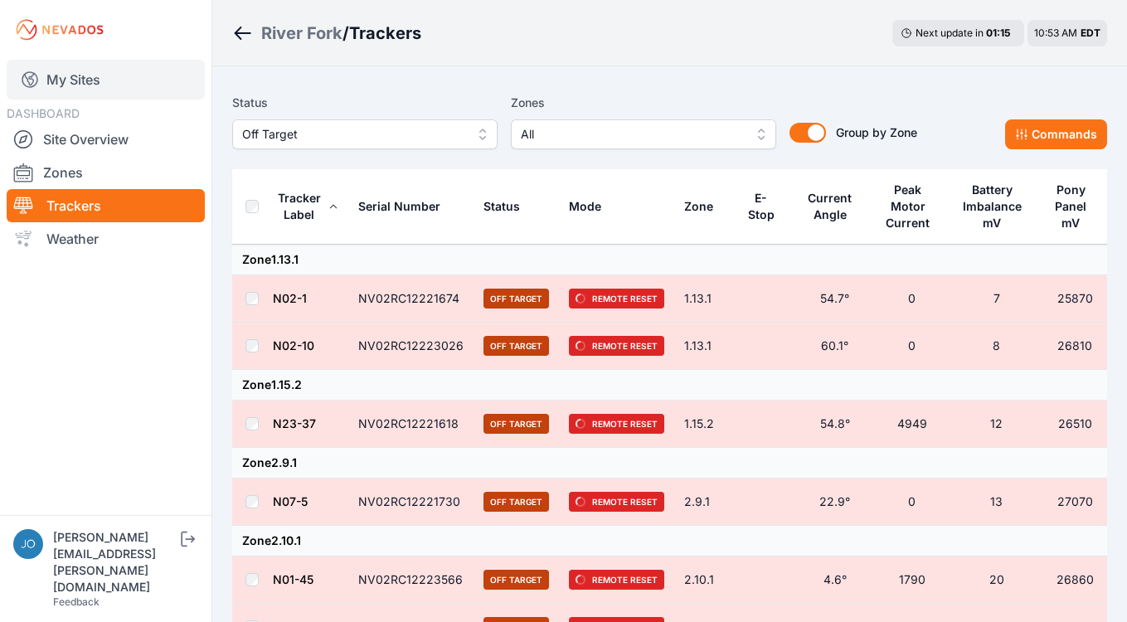
click at [93, 90] on link "My Sites" at bounding box center [106, 80] width 198 height 40
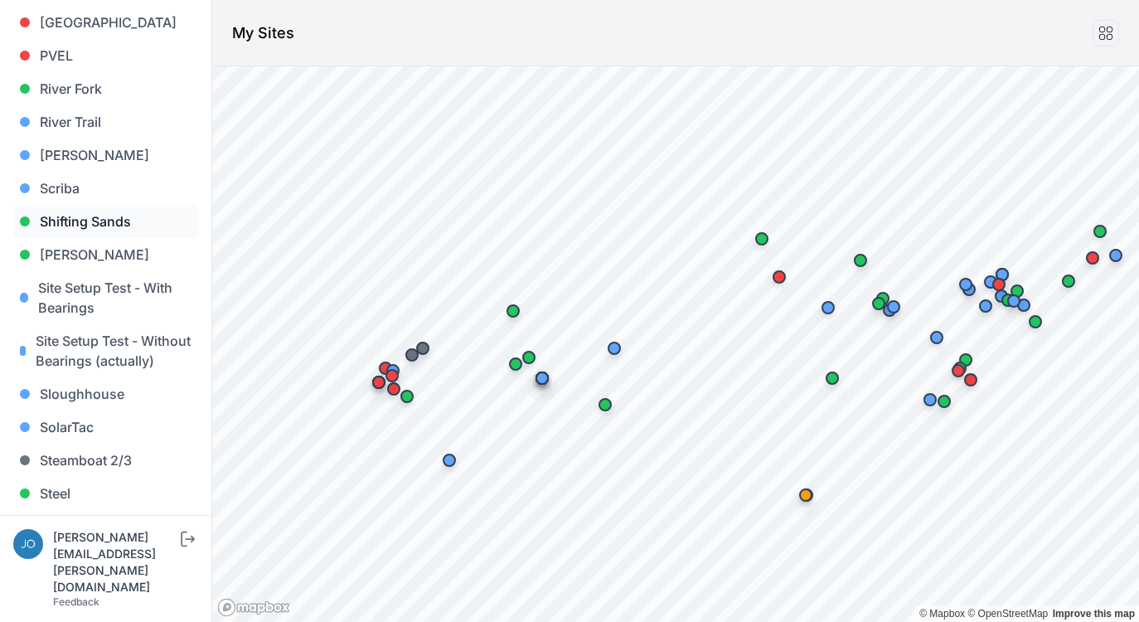
scroll to position [1439, 0]
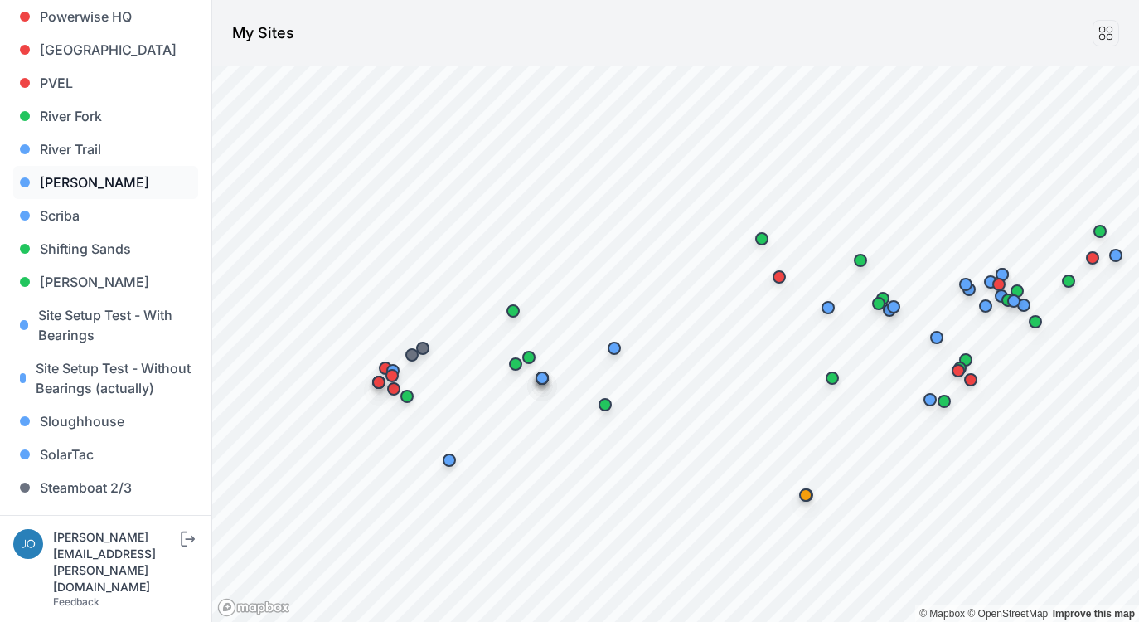
click at [89, 166] on link "[PERSON_NAME]" at bounding box center [105, 182] width 185 height 33
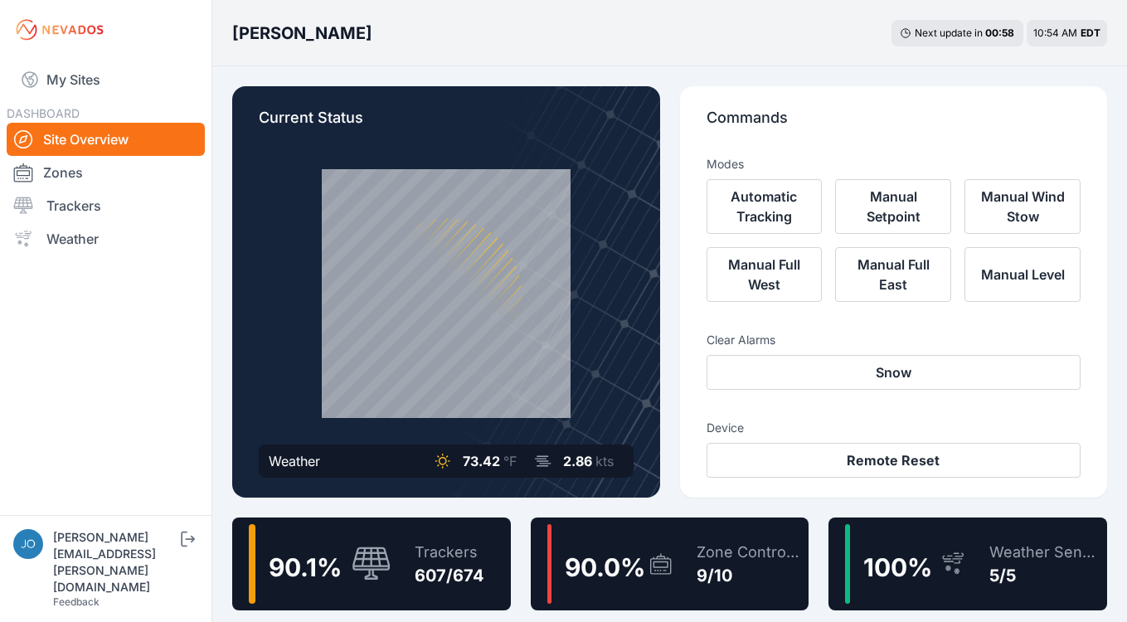
click at [476, 544] on div "Trackers" at bounding box center [449, 551] width 70 height 23
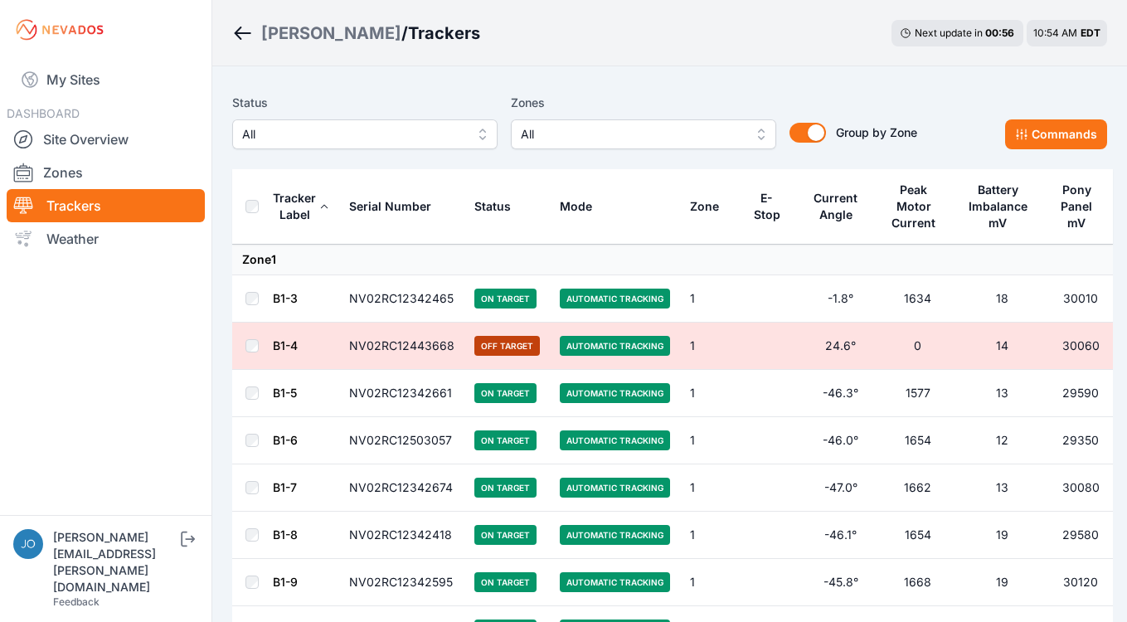
click at [411, 136] on span "All" at bounding box center [353, 134] width 222 height 20
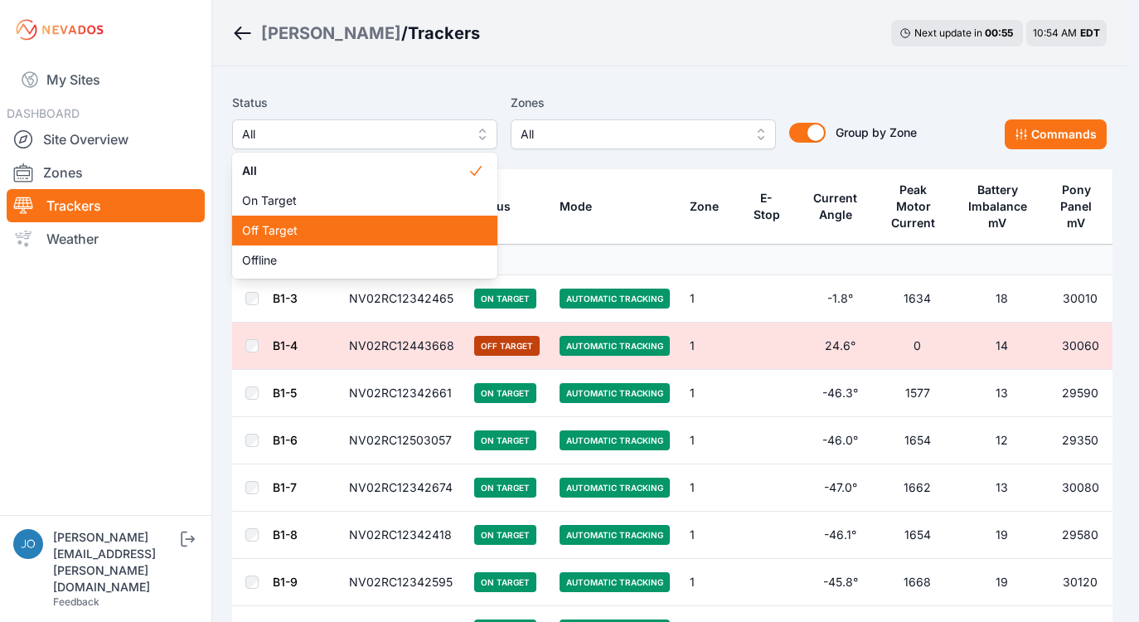
click at [359, 218] on div "Off Target" at bounding box center [364, 231] width 265 height 30
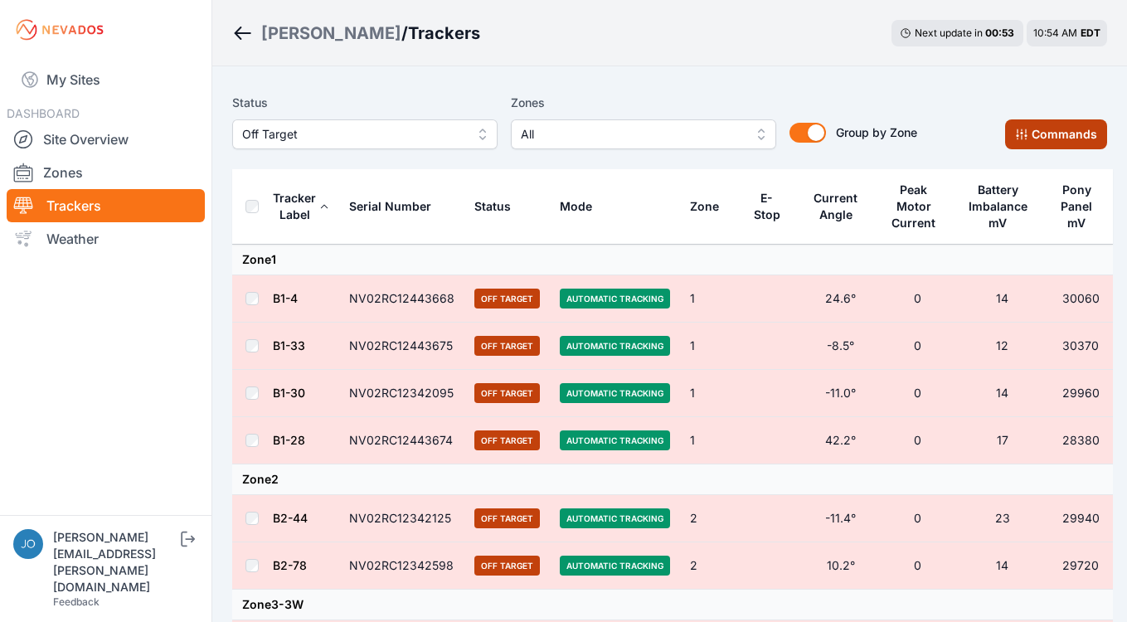
click at [1067, 136] on button "Commands" at bounding box center [1056, 134] width 102 height 30
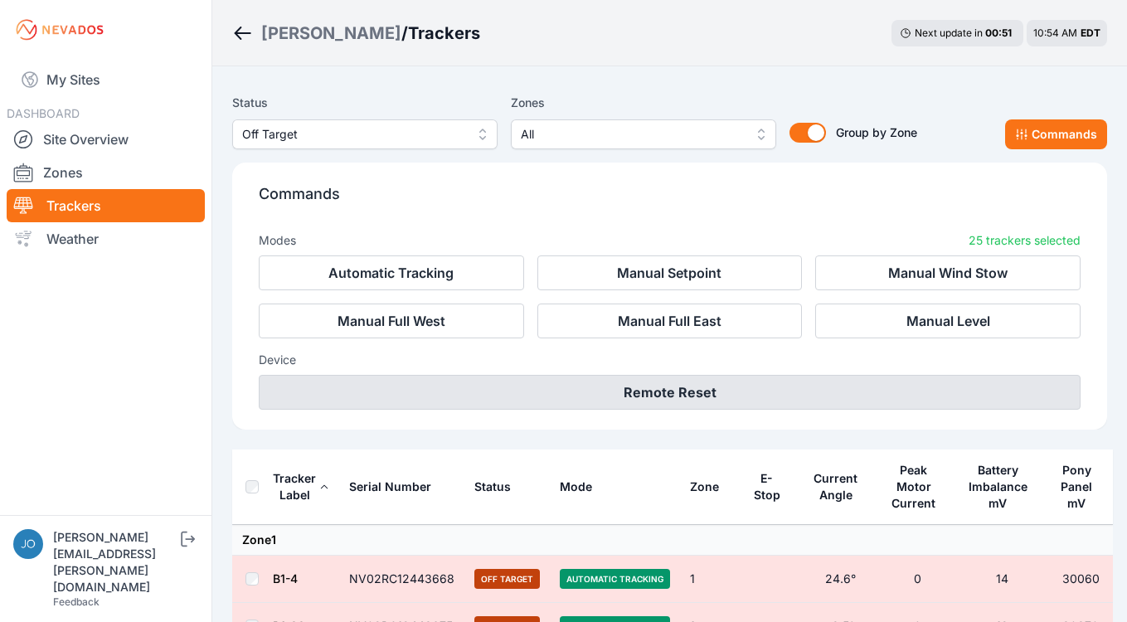
click at [734, 395] on button "Remote Reset" at bounding box center [669, 392] width 821 height 35
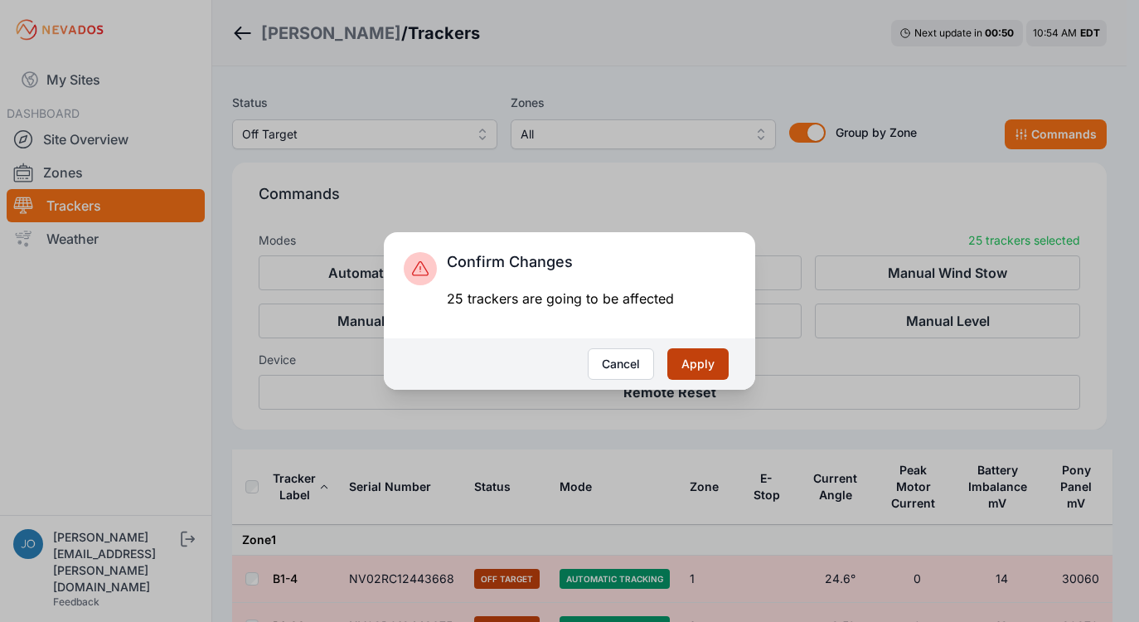
click at [707, 366] on button "Apply" at bounding box center [697, 364] width 61 height 32
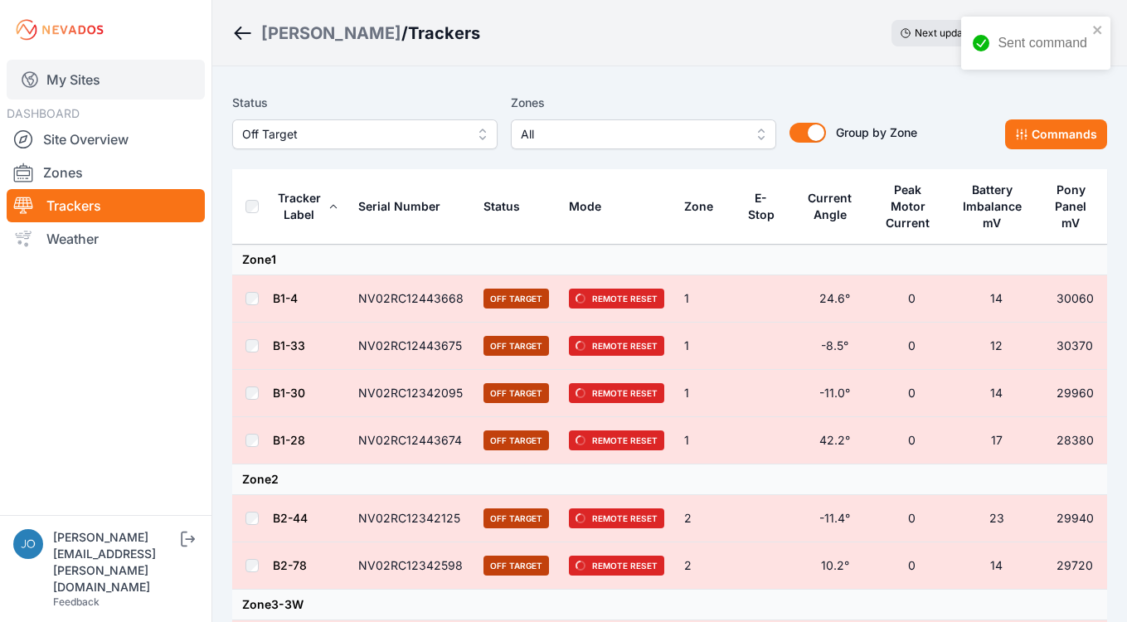
click at [70, 68] on link "My Sites" at bounding box center [106, 80] width 198 height 40
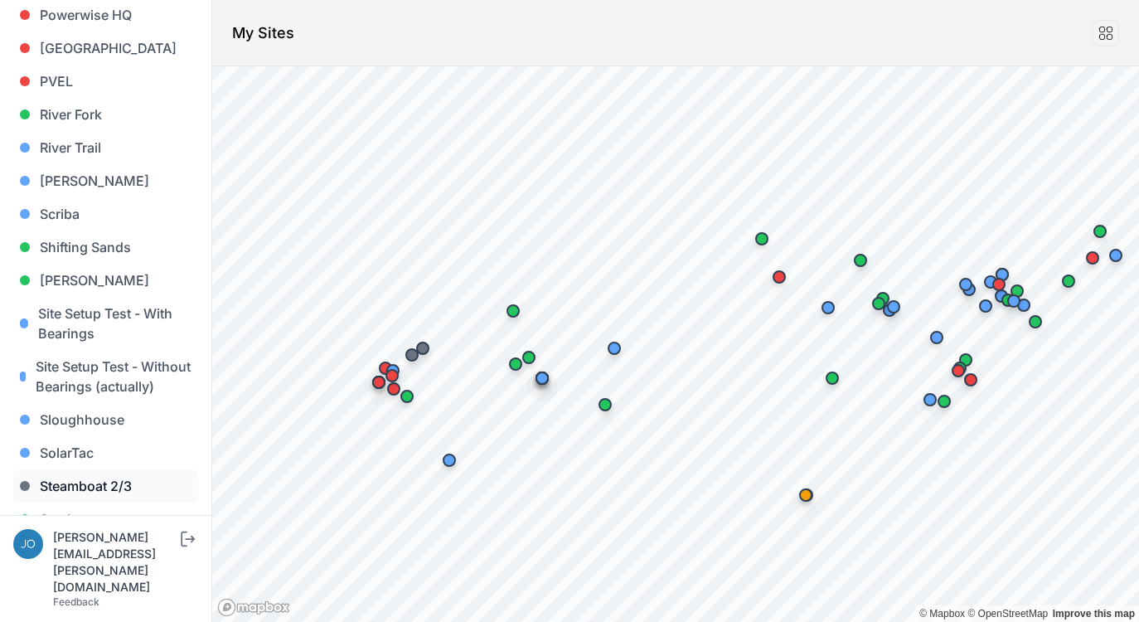
scroll to position [1444, 0]
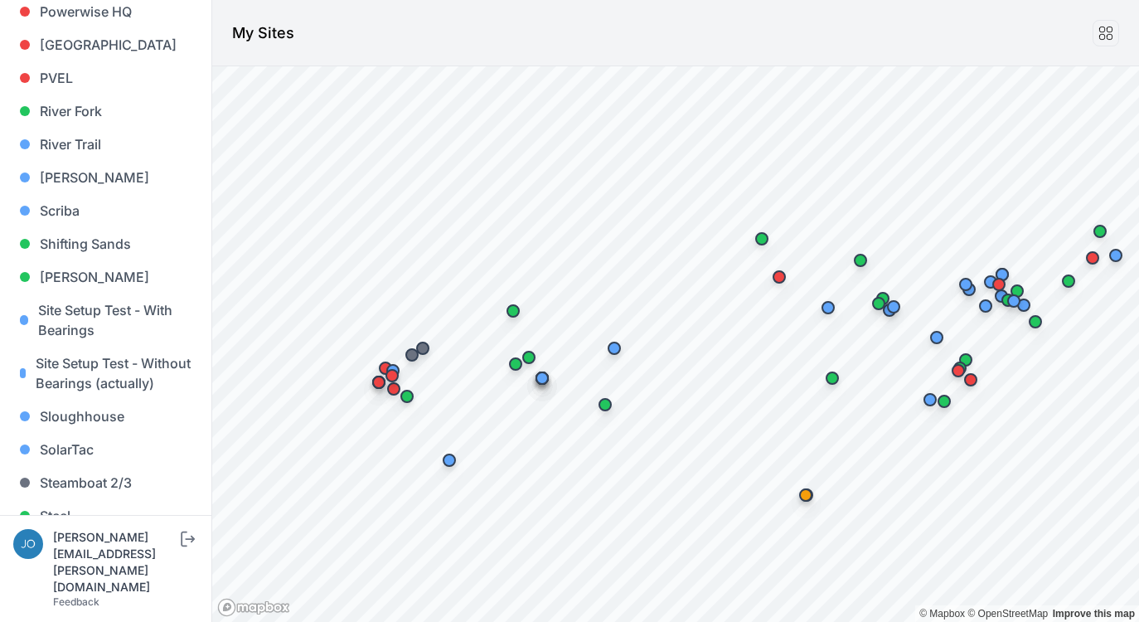
click at [59, 532] on link "[GEOGRAPHIC_DATA]" at bounding box center [105, 548] width 185 height 33
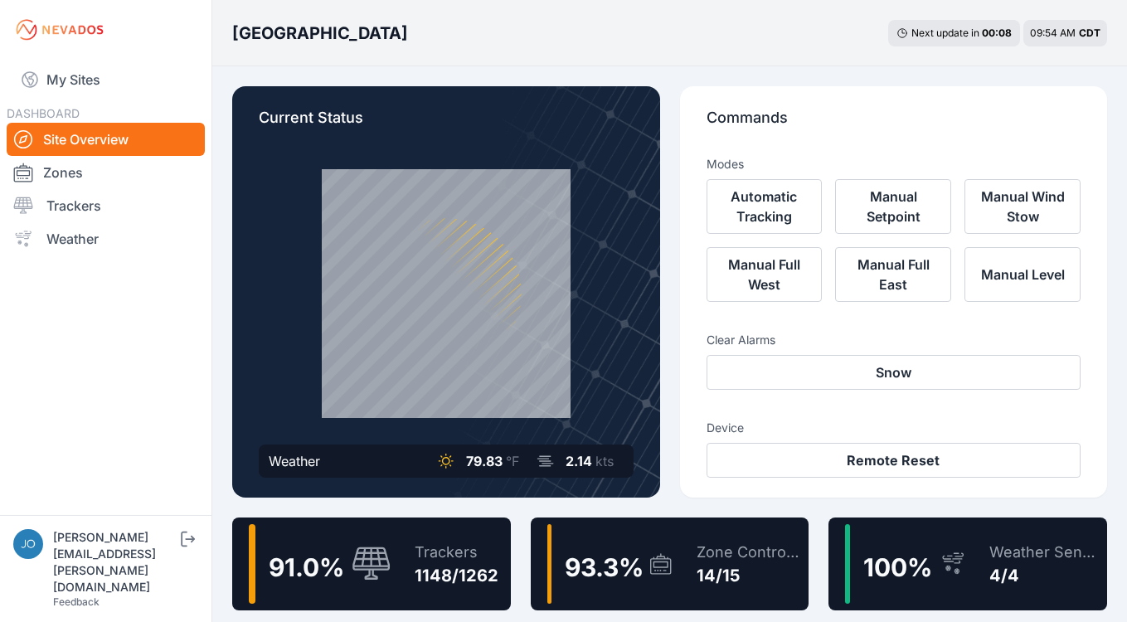
click at [410, 562] on div "Trackers 1148/1262" at bounding box center [448, 564] width 100 height 80
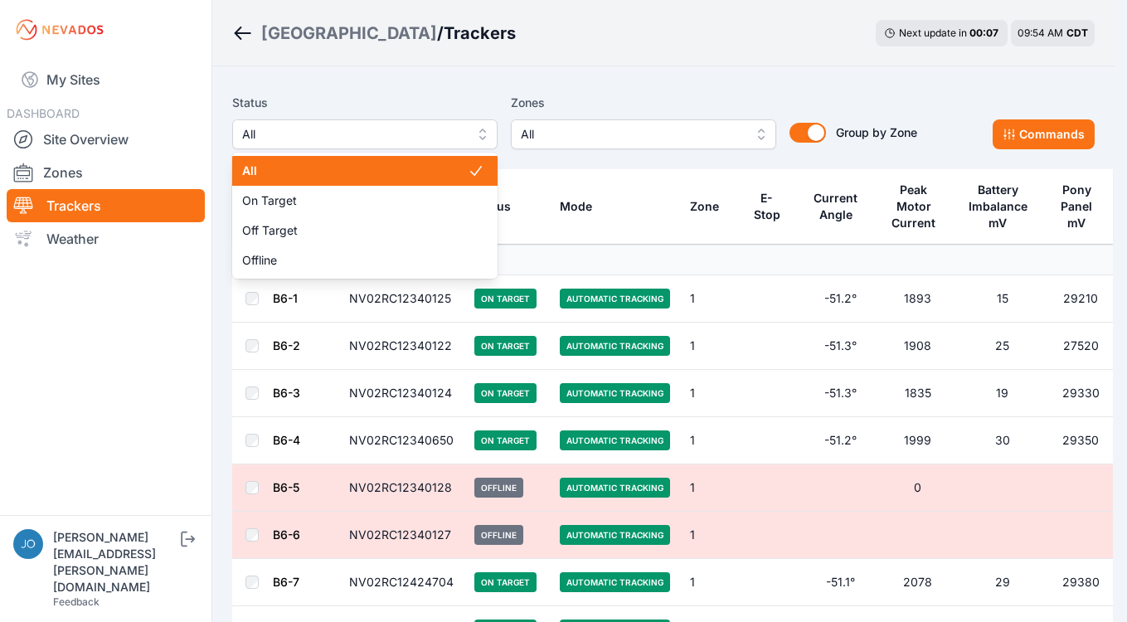
click at [322, 138] on span "All" at bounding box center [353, 134] width 222 height 20
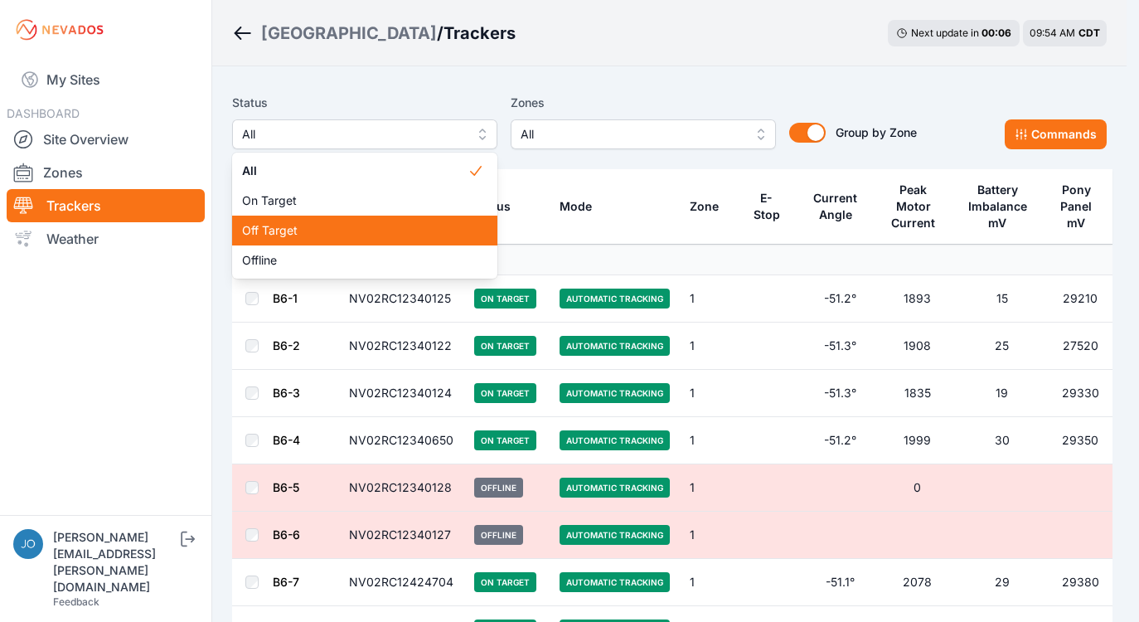
click at [302, 239] on div "Off Target" at bounding box center [364, 231] width 265 height 30
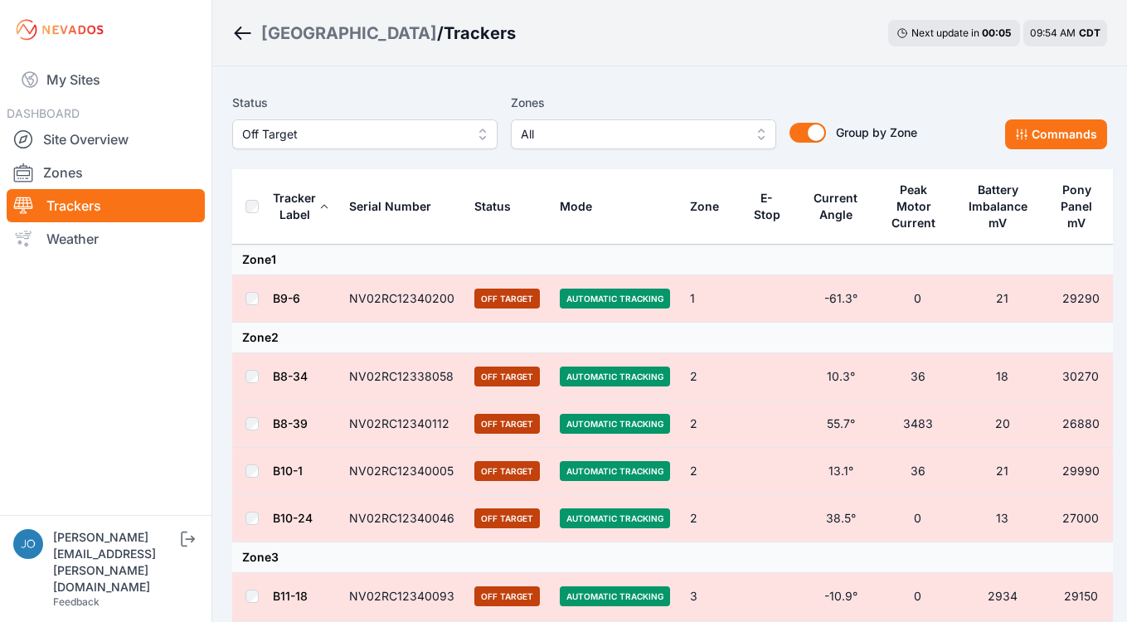
click at [258, 212] on th at bounding box center [252, 206] width 40 height 75
click at [1067, 150] on div "Status Off Target Zones All Group by Zone Group by Zone Commands" at bounding box center [669, 127] width 875 height 83
click at [1046, 130] on button "Commands" at bounding box center [1056, 134] width 102 height 30
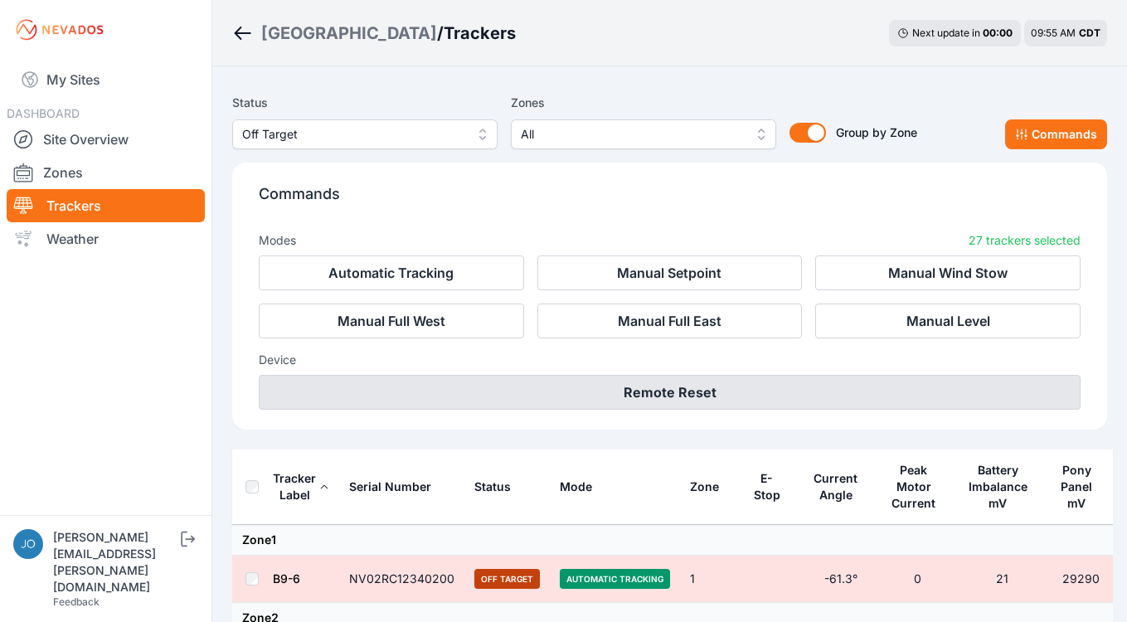
click at [726, 382] on button "Remote Reset" at bounding box center [669, 392] width 821 height 35
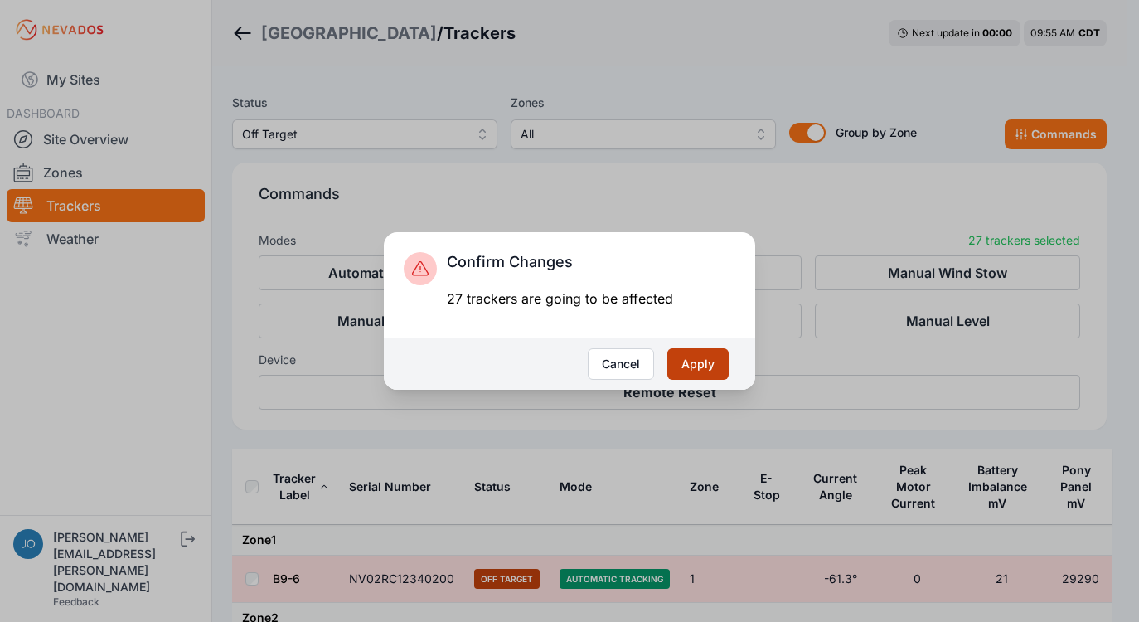
click at [719, 367] on button "Apply" at bounding box center [697, 364] width 61 height 32
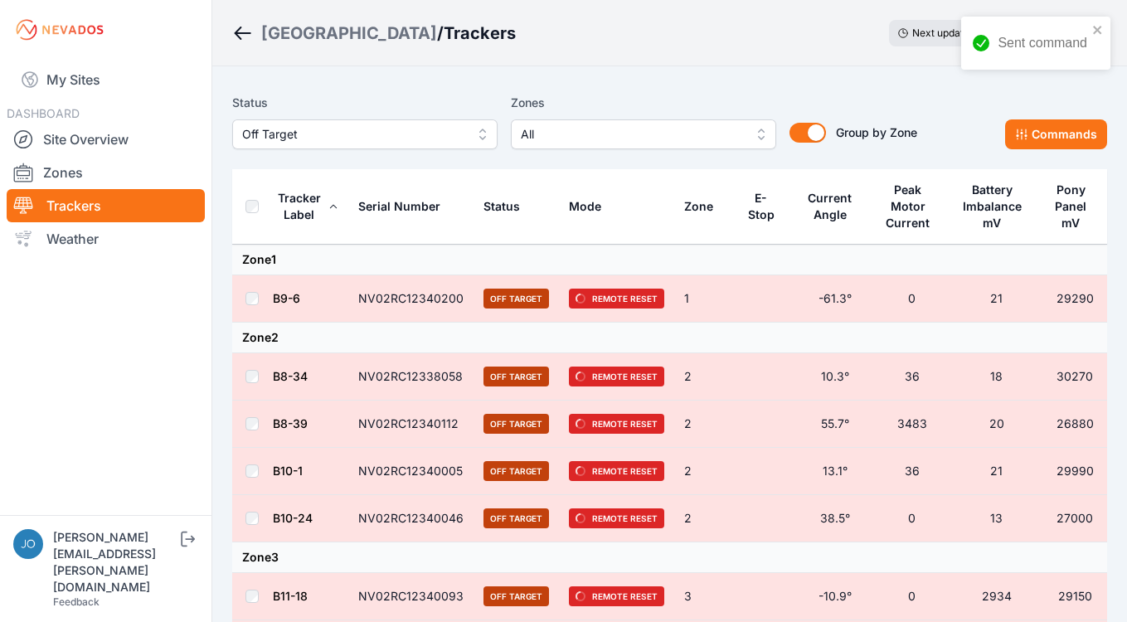
click at [345, 35] on div "[GEOGRAPHIC_DATA]" at bounding box center [349, 33] width 176 height 23
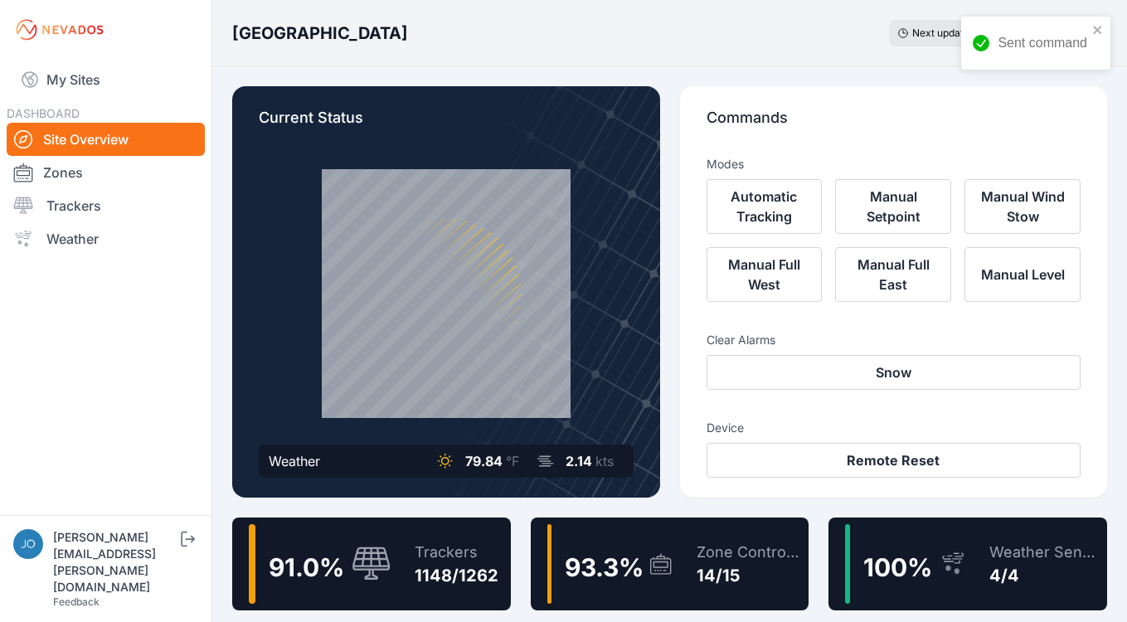
click at [749, 547] on div "Zone Controllers" at bounding box center [748, 551] width 105 height 23
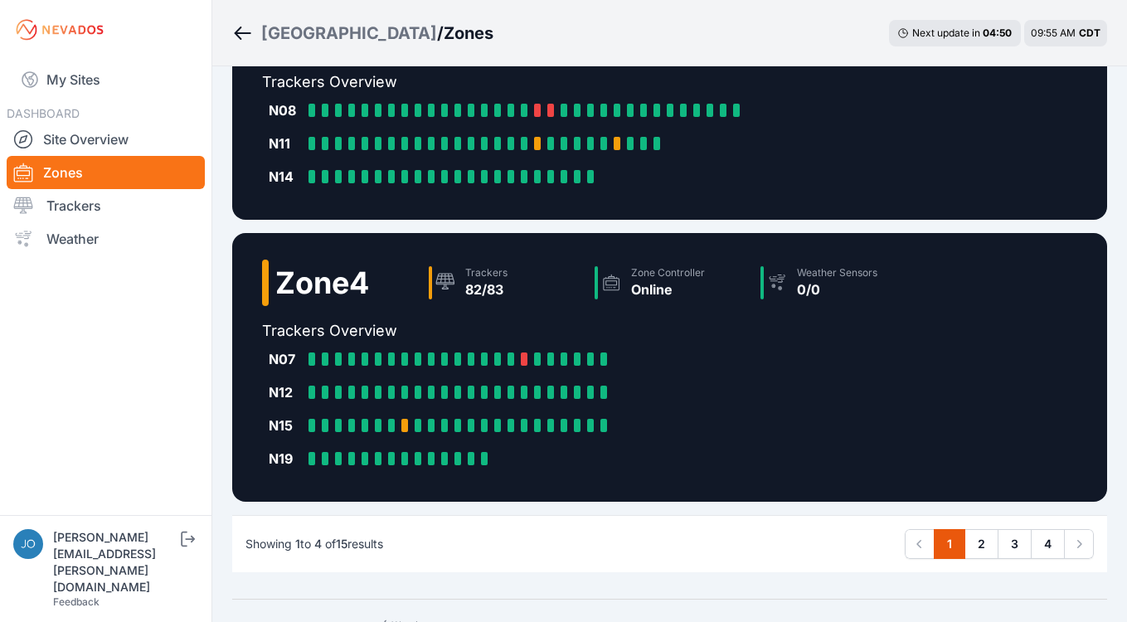
scroll to position [700, 0]
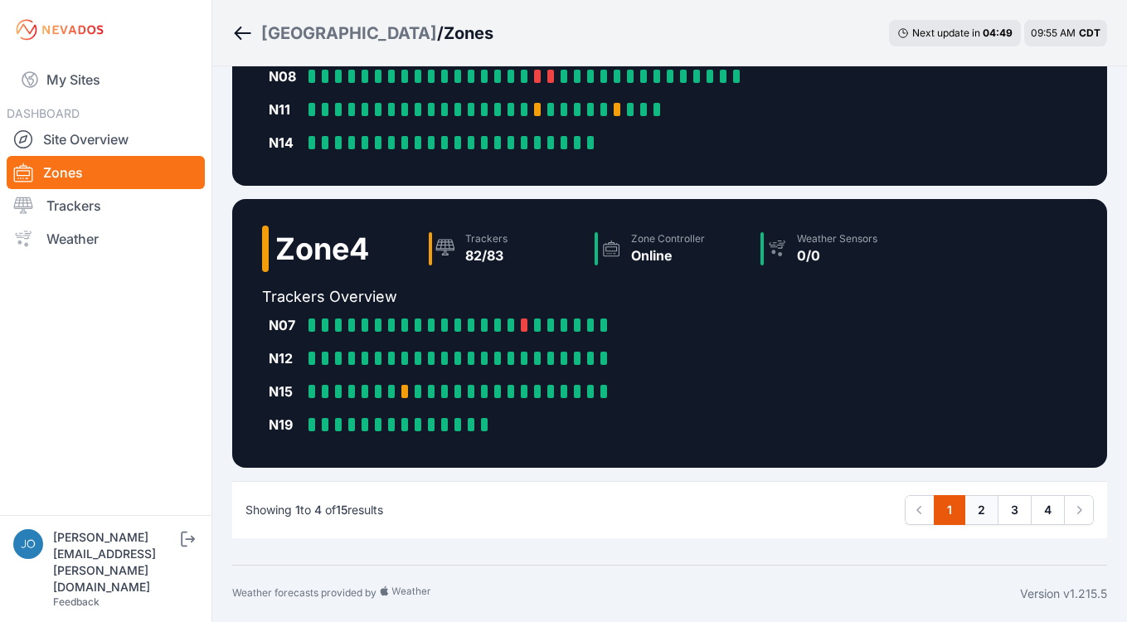
click at [986, 508] on link "2" at bounding box center [981, 510] width 34 height 30
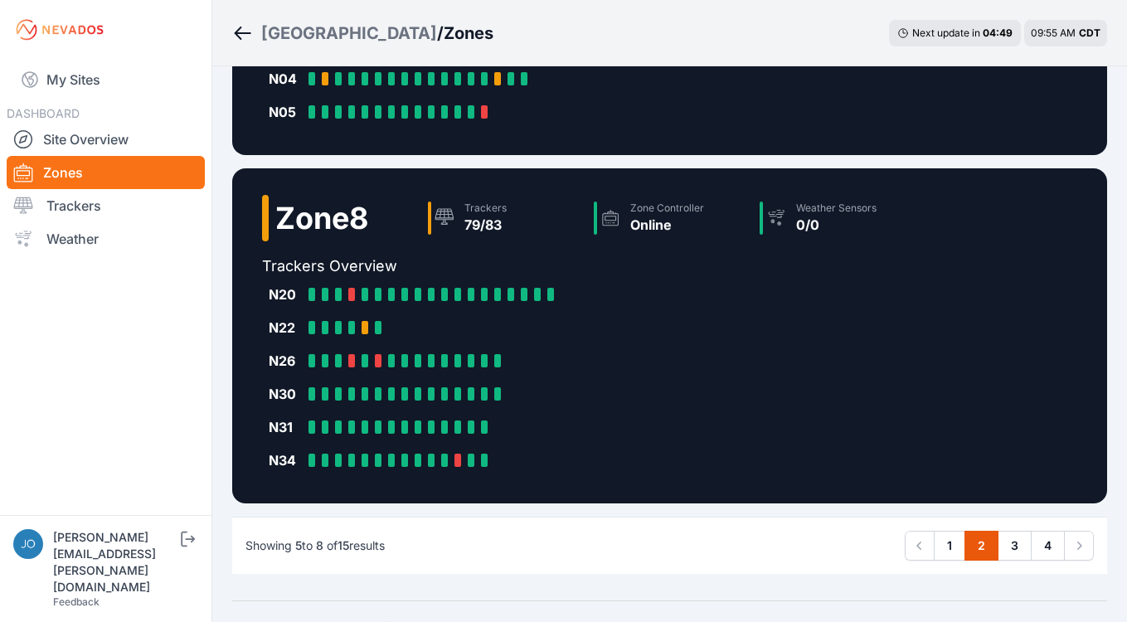
scroll to position [799, 0]
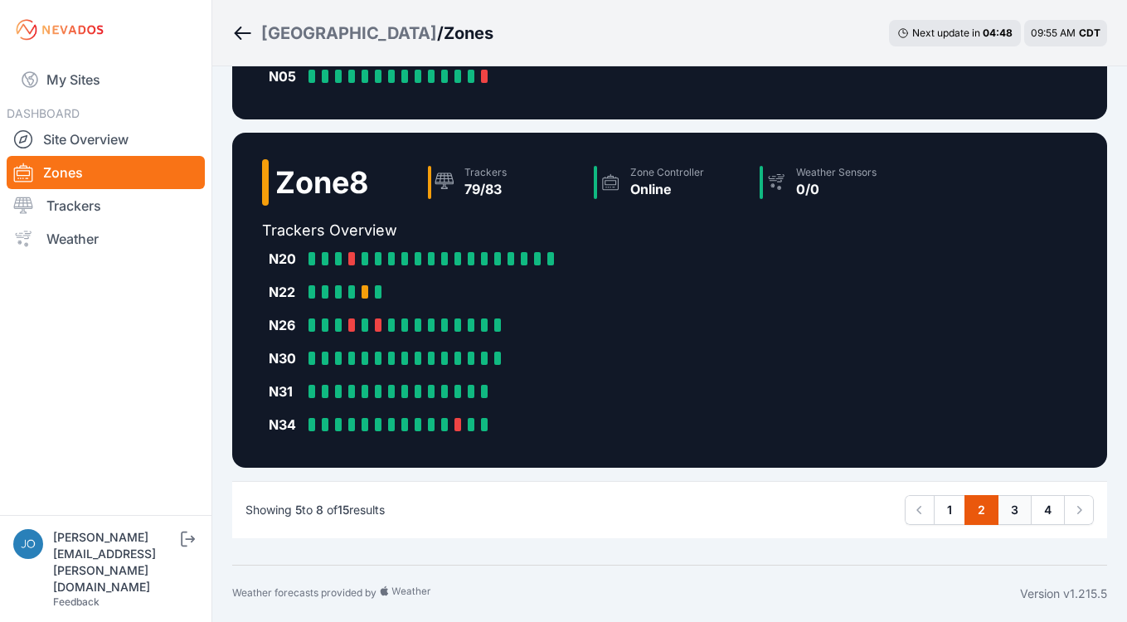
click at [1023, 505] on link "3" at bounding box center [1014, 510] width 34 height 30
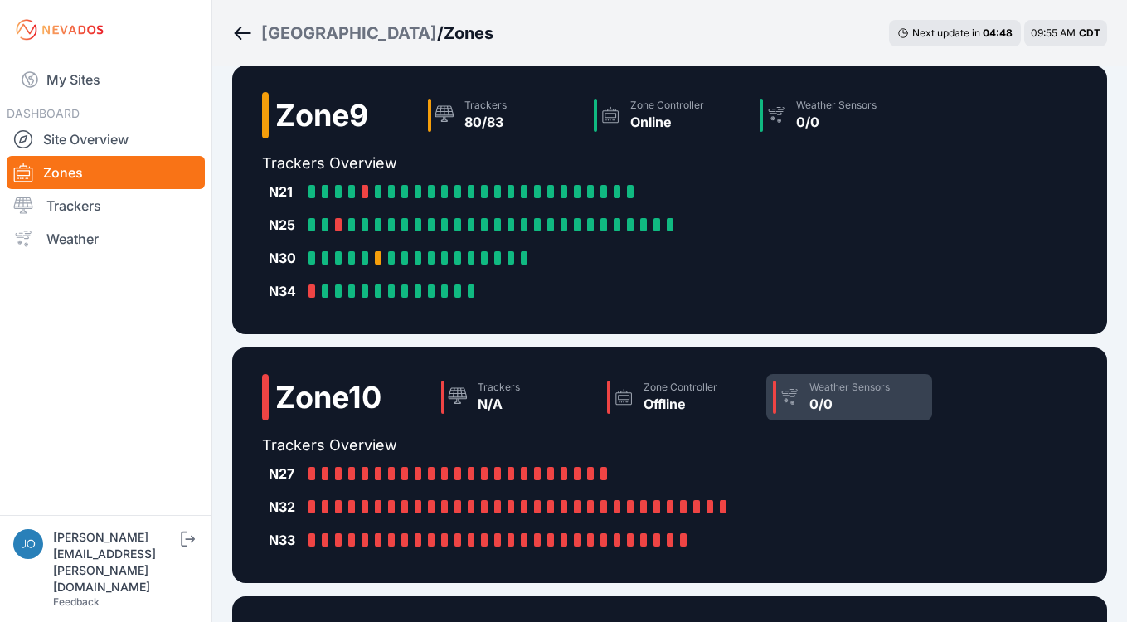
scroll to position [55, 0]
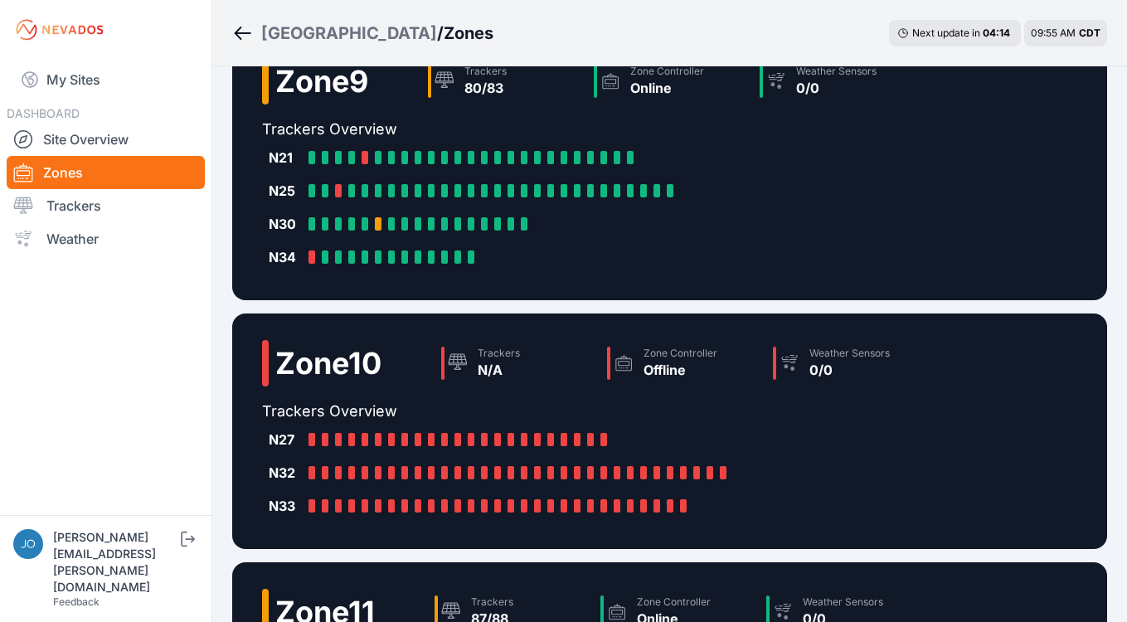
click at [331, 37] on div "[GEOGRAPHIC_DATA]" at bounding box center [349, 33] width 176 height 23
